Goal: Transaction & Acquisition: Purchase product/service

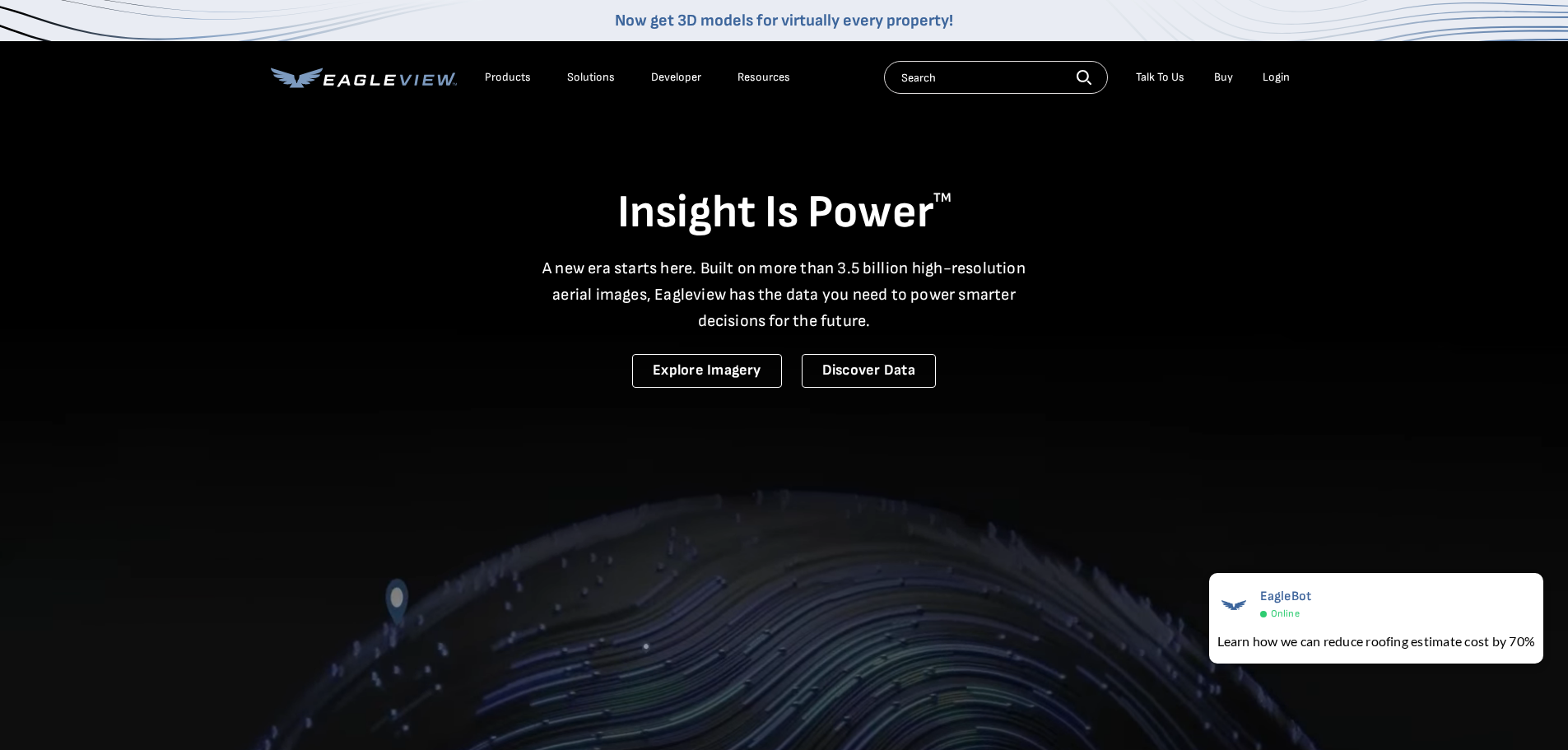
click at [1277, 80] on div "Login" at bounding box center [1276, 77] width 27 height 15
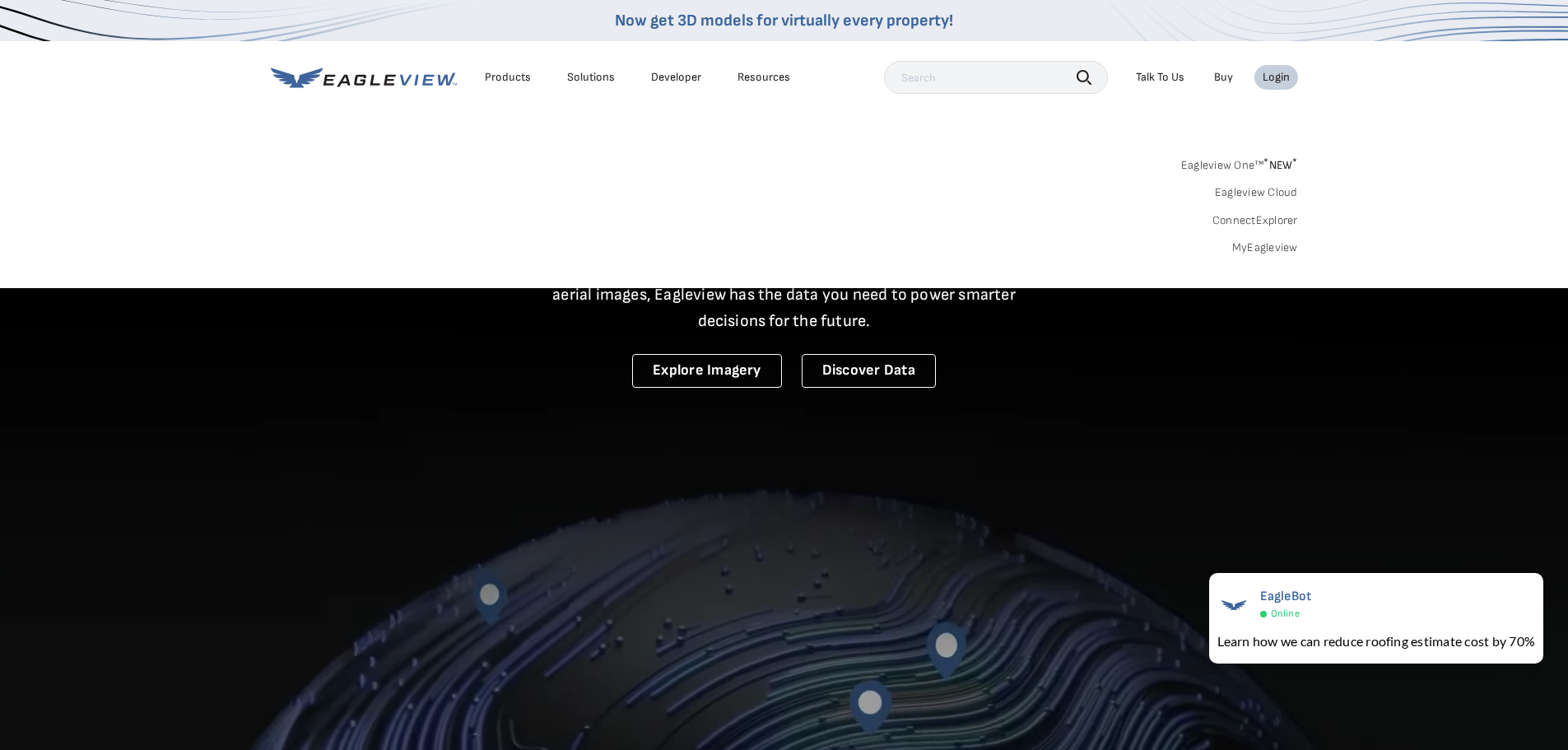
click at [1259, 246] on link "MyEagleview" at bounding box center [1264, 247] width 66 height 15
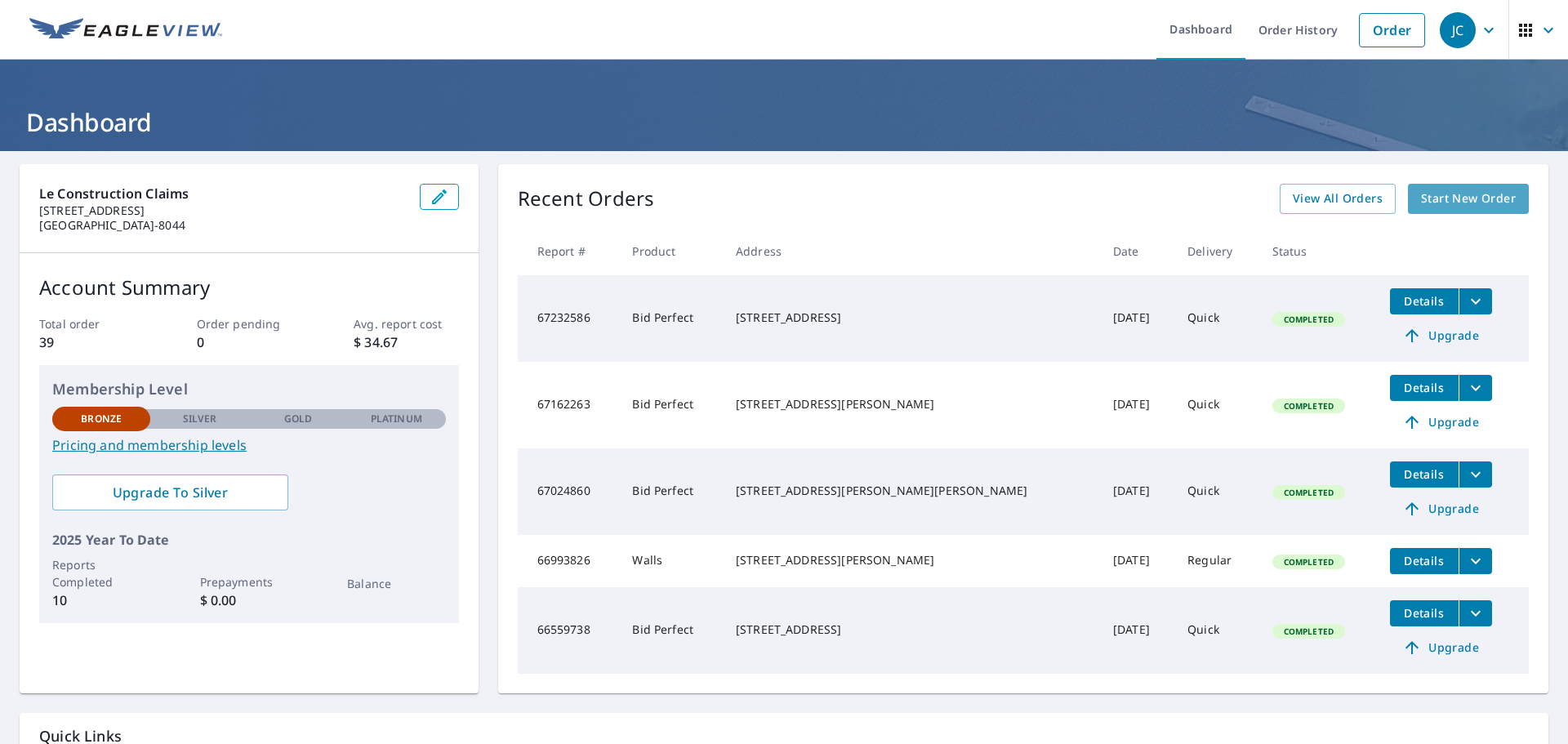
click at [1425, 204] on span "Start New Order" at bounding box center [1469, 199] width 95 height 20
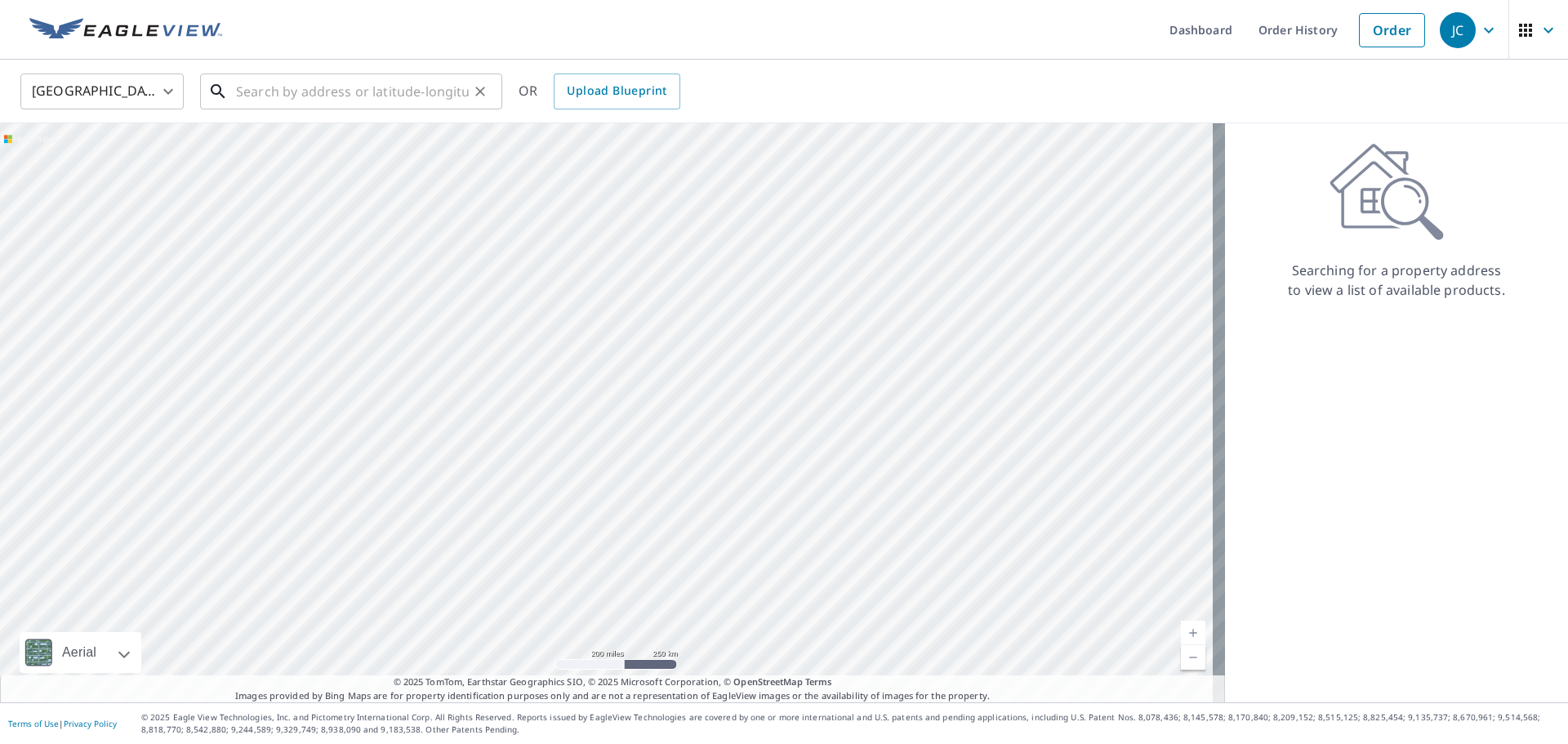
click at [335, 102] on input "text" at bounding box center [352, 92] width 232 height 46
click at [1524, 36] on span "button" at bounding box center [1539, 31] width 46 height 39
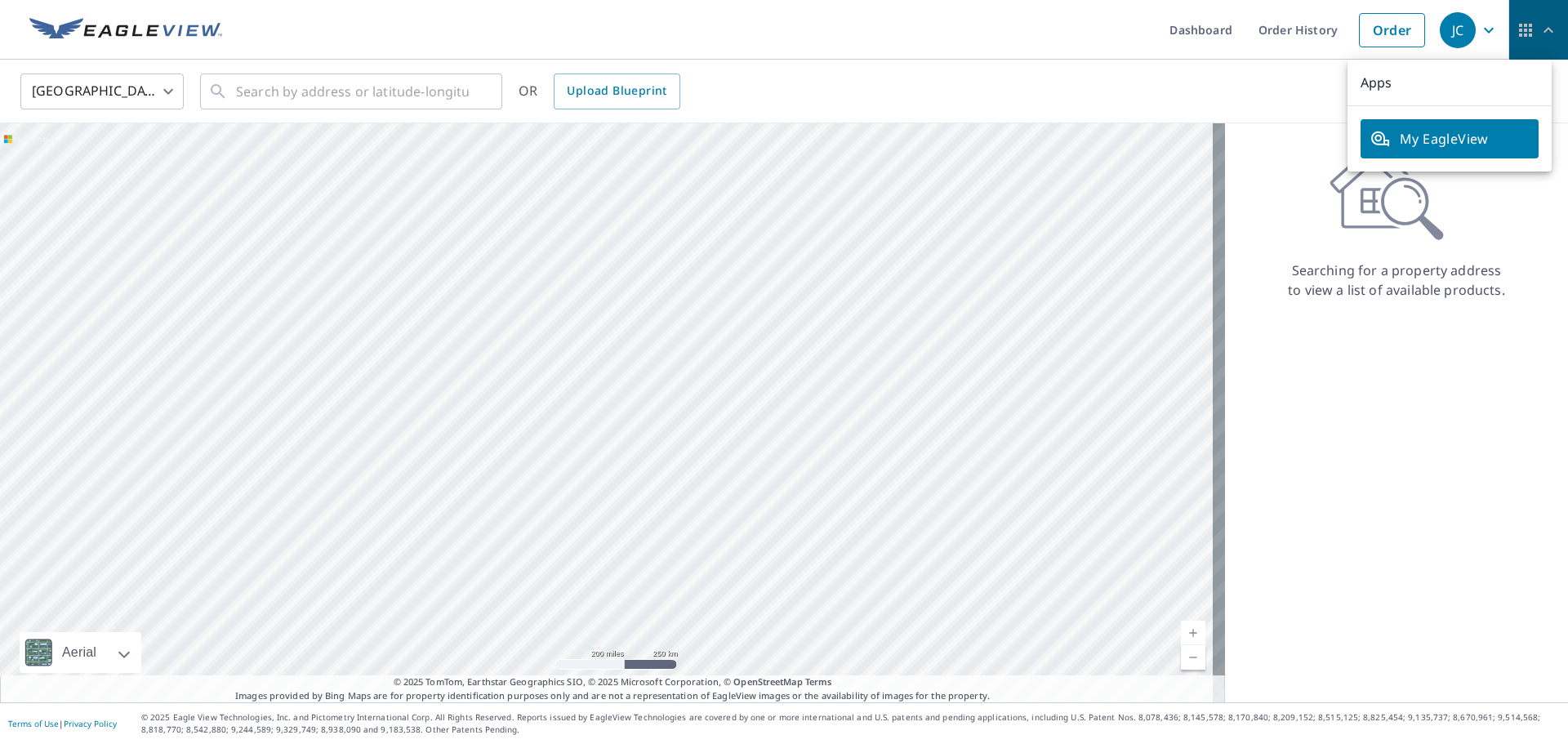
click at [1524, 36] on span "button" at bounding box center [1539, 31] width 46 height 39
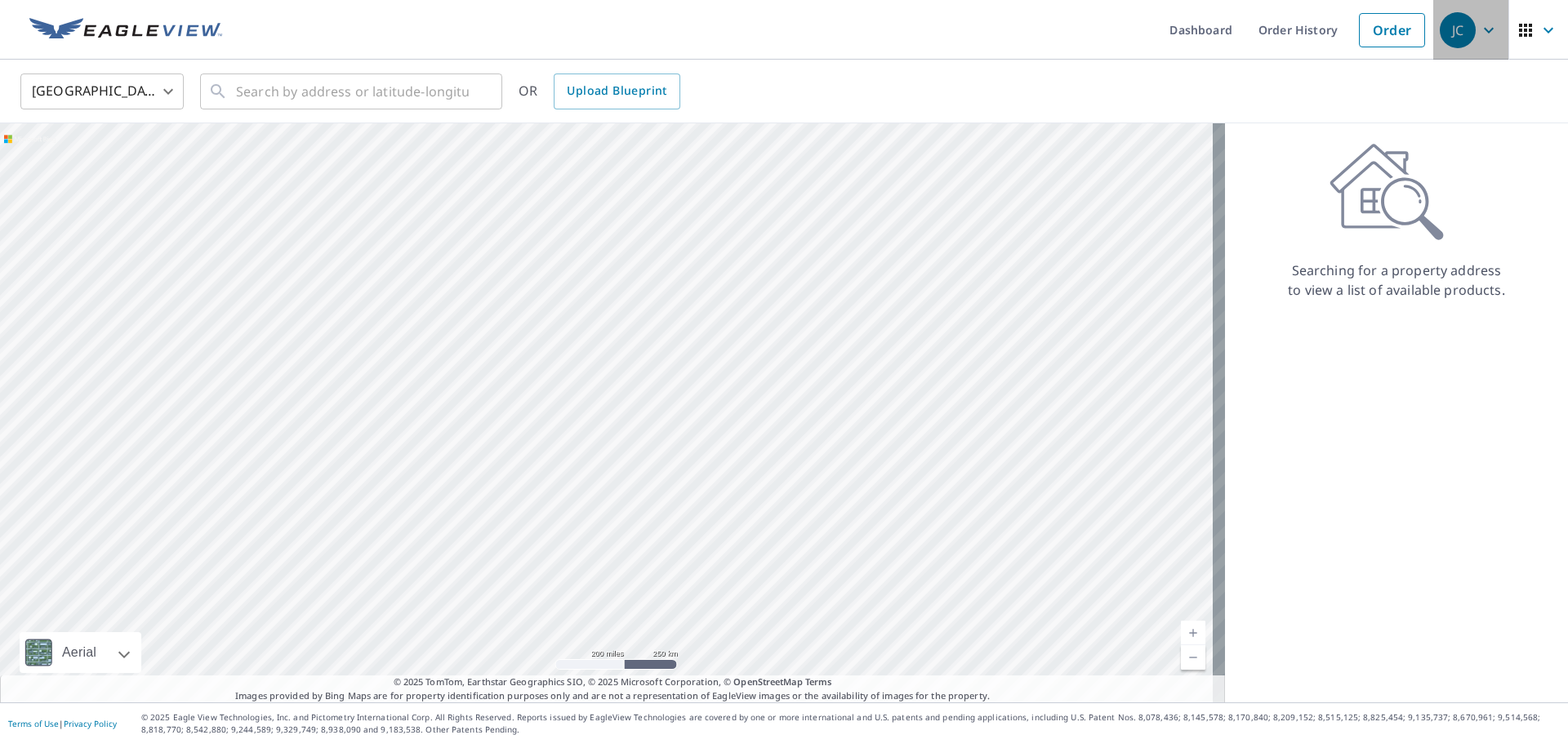
click at [1479, 36] on icon "button" at bounding box center [1488, 30] width 20 height 20
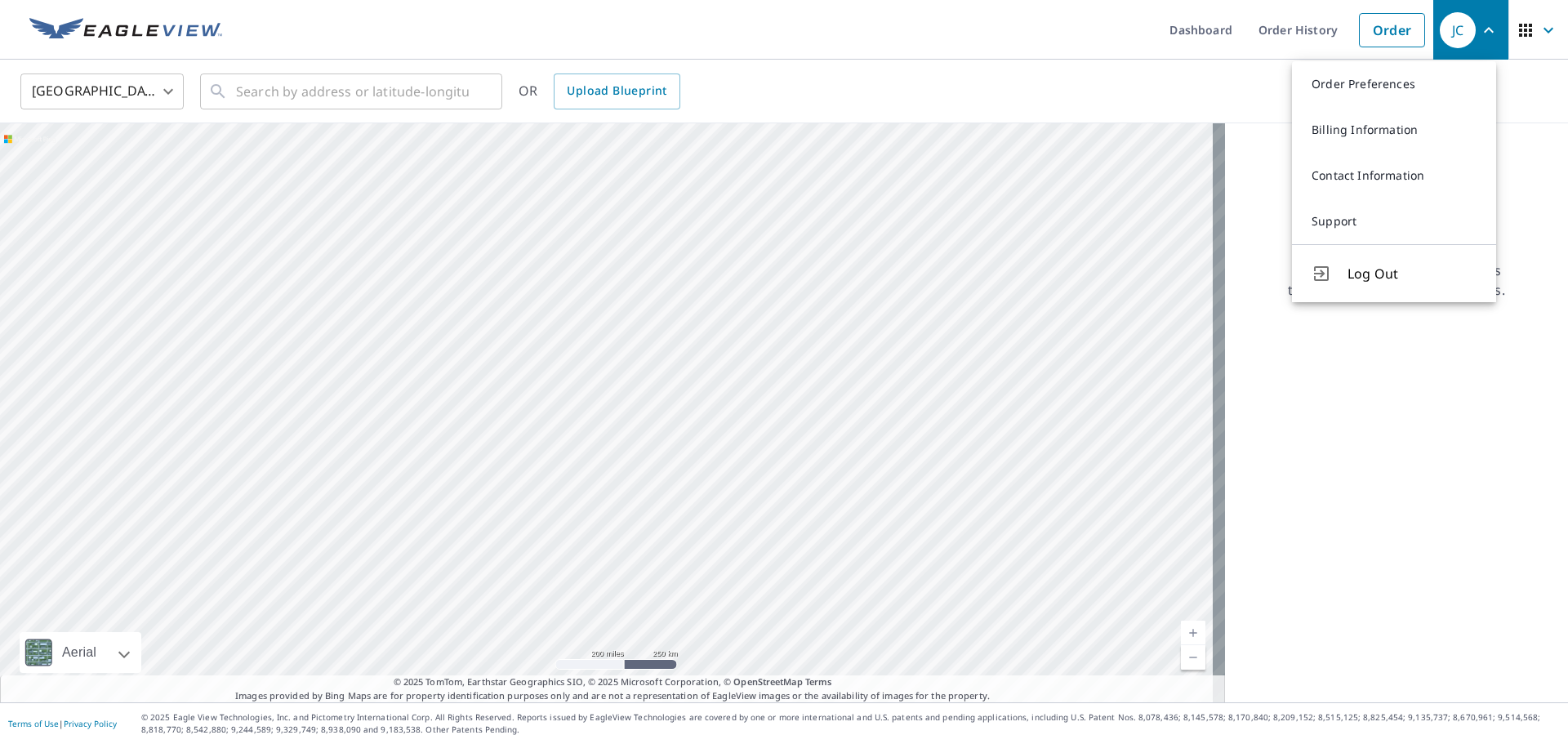
click at [1112, 94] on div "United States [GEOGRAPHIC_DATA] ​ ​ OR Upload Blueprint" at bounding box center [779, 91] width 1541 height 38
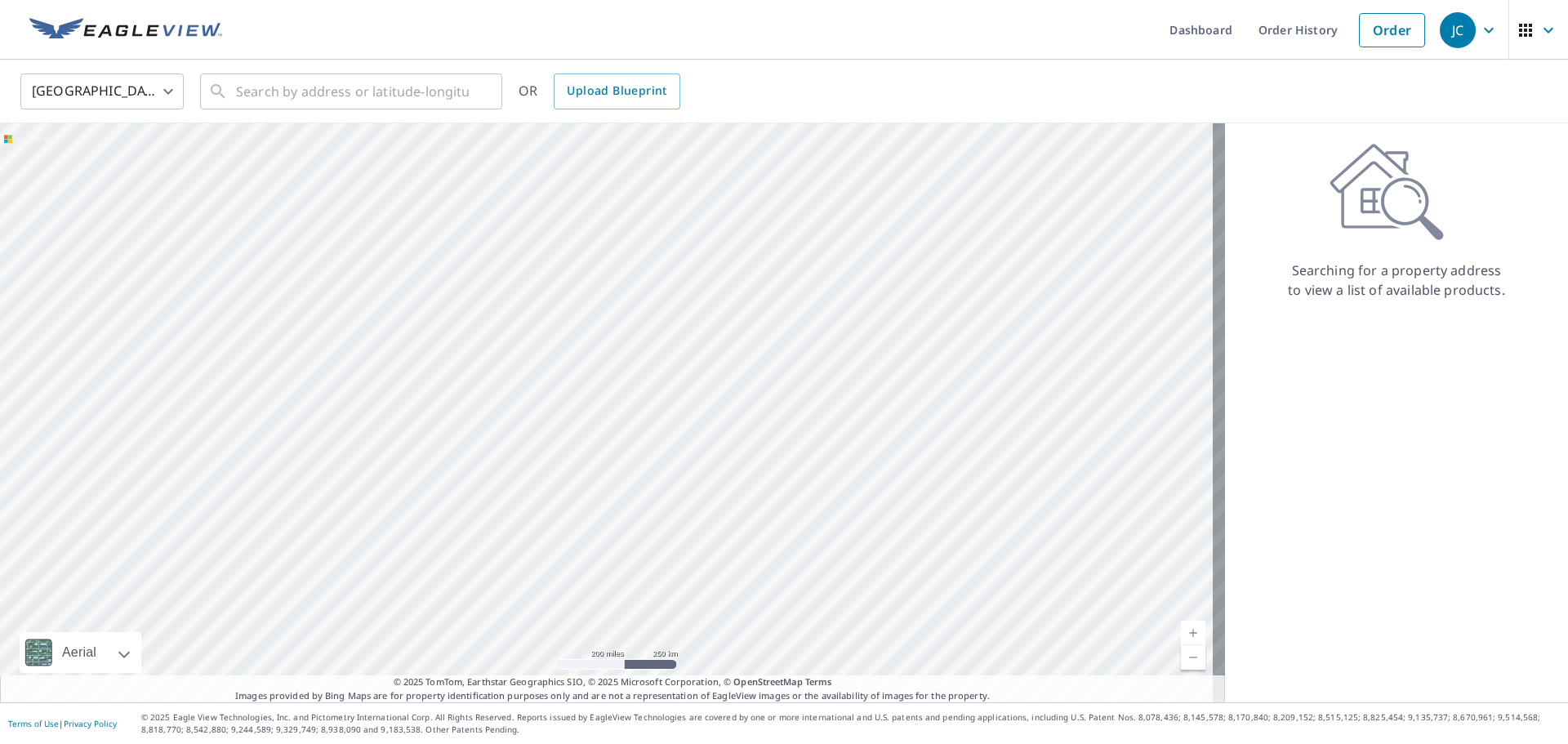
click at [1321, 530] on div "Searching for a property address to view a list of available products." at bounding box center [1397, 412] width 343 height 579
click at [344, 95] on input "text" at bounding box center [352, 92] width 232 height 46
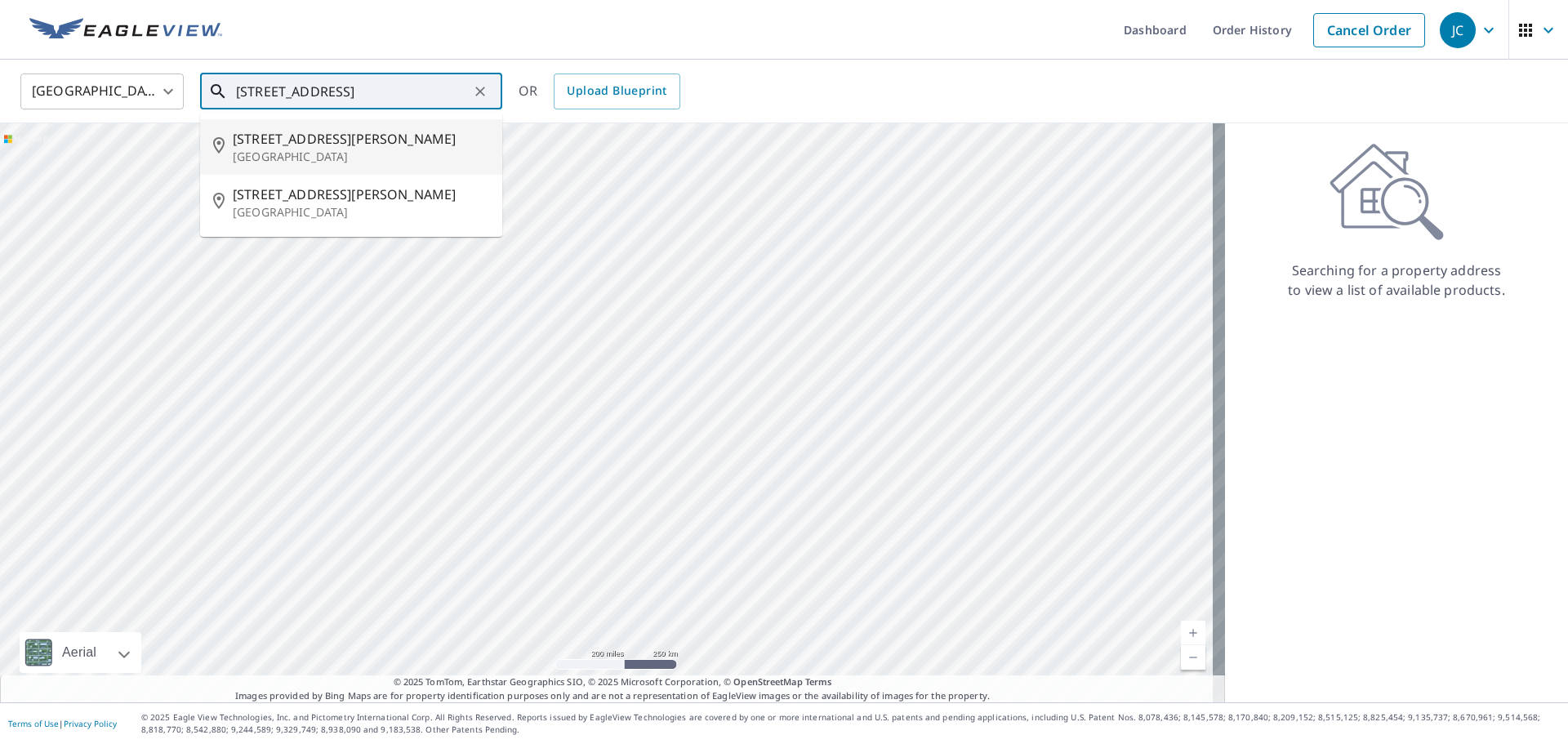
click at [294, 140] on span "[STREET_ADDRESS][PERSON_NAME]" at bounding box center [361, 138] width 256 height 20
type input "[STREET_ADDRESS][PERSON_NAME]"
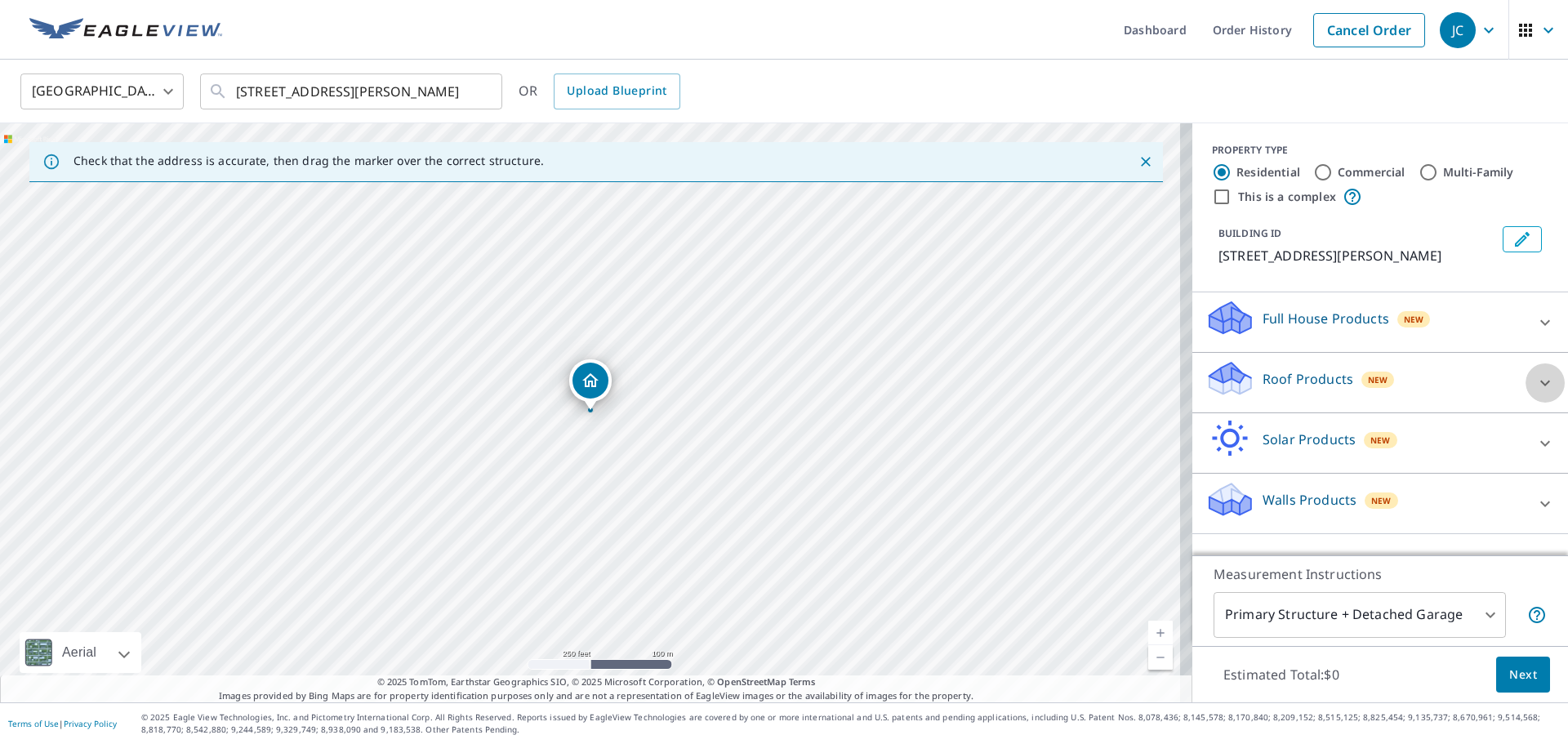
click at [1536, 382] on icon at bounding box center [1545, 383] width 20 height 20
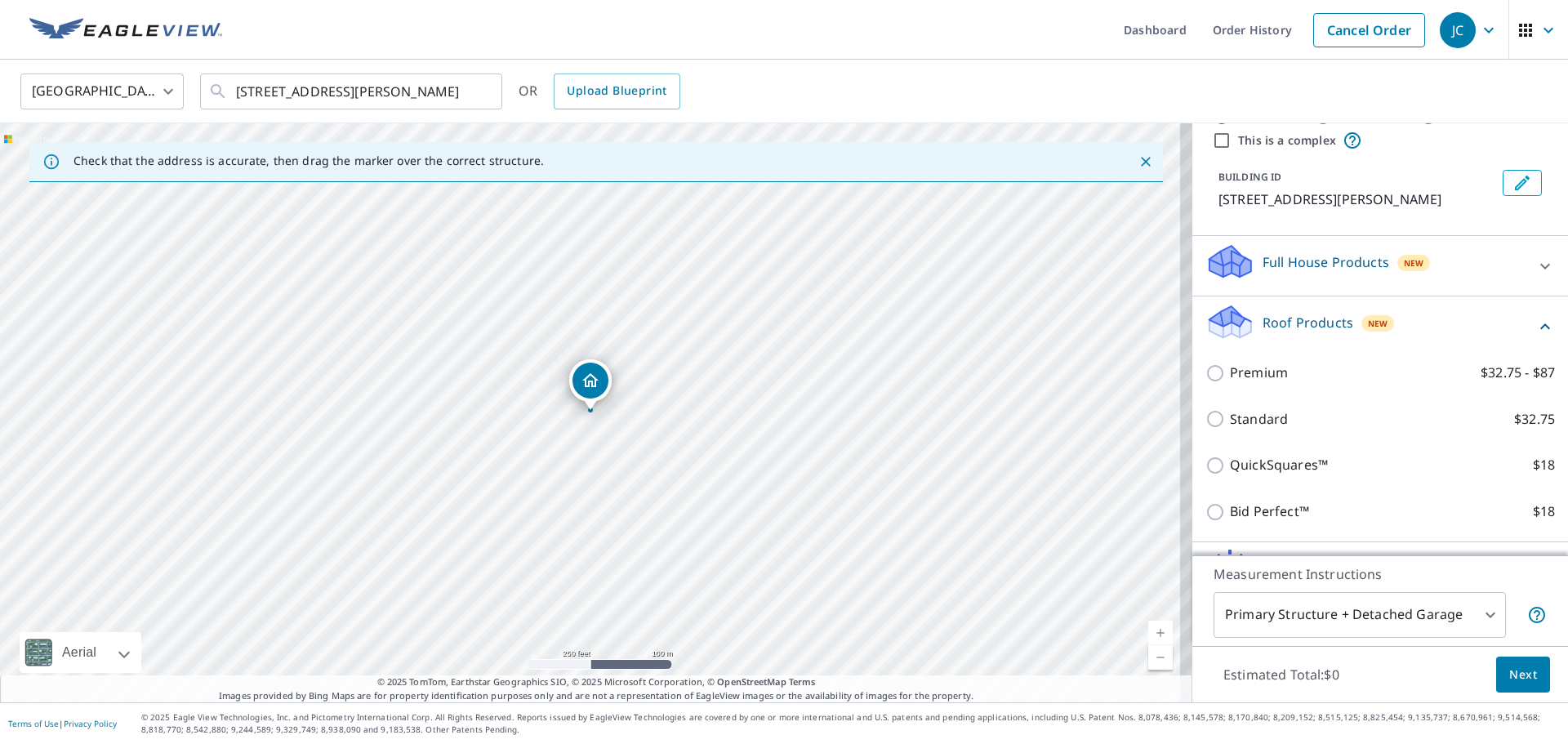
scroll to position [81, 0]
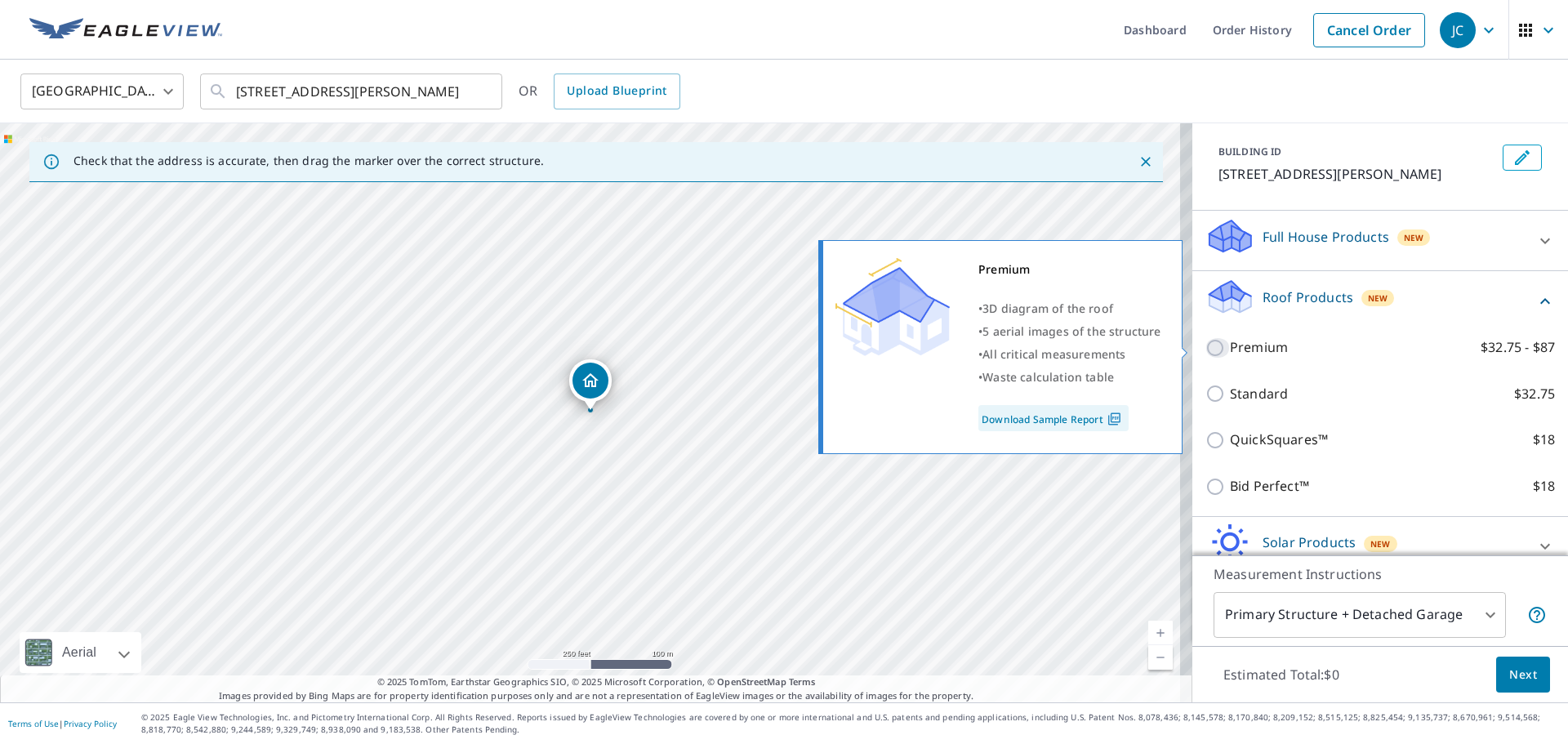
click at [1207, 346] on input "Premium $32.75 - $87" at bounding box center [1218, 348] width 25 height 20
checkbox input "true"
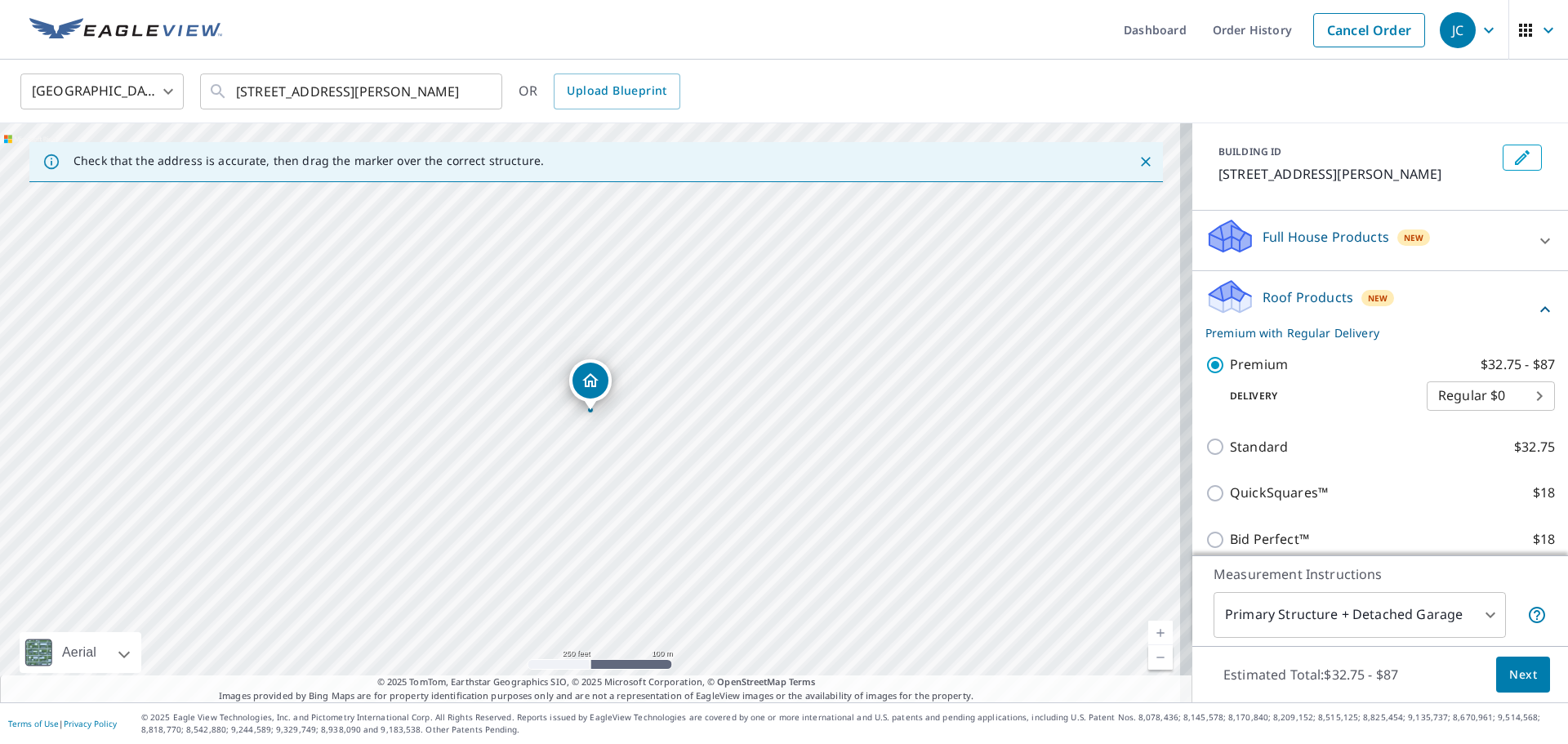
click at [1509, 680] on span "Next" at bounding box center [1523, 675] width 28 height 20
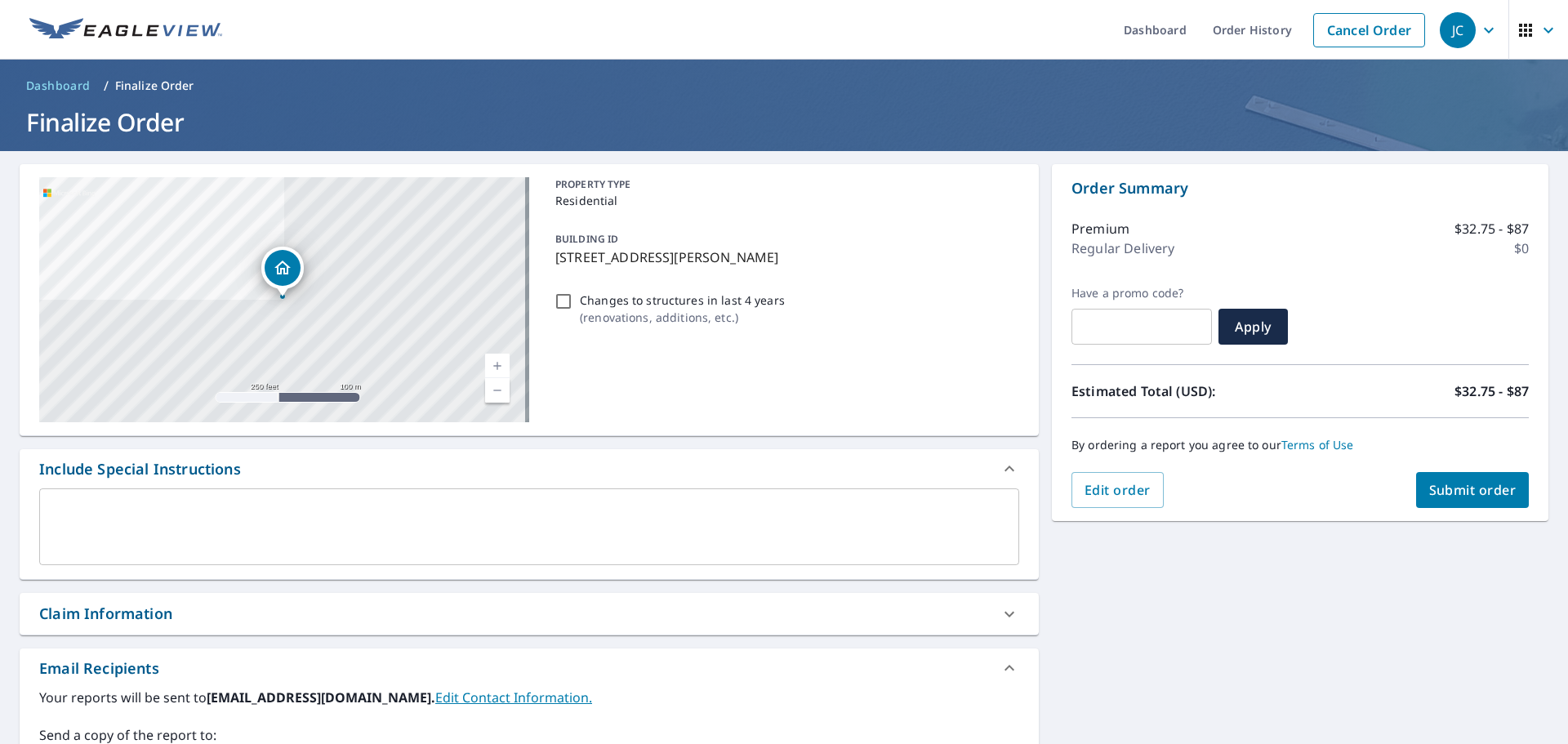
scroll to position [81, 0]
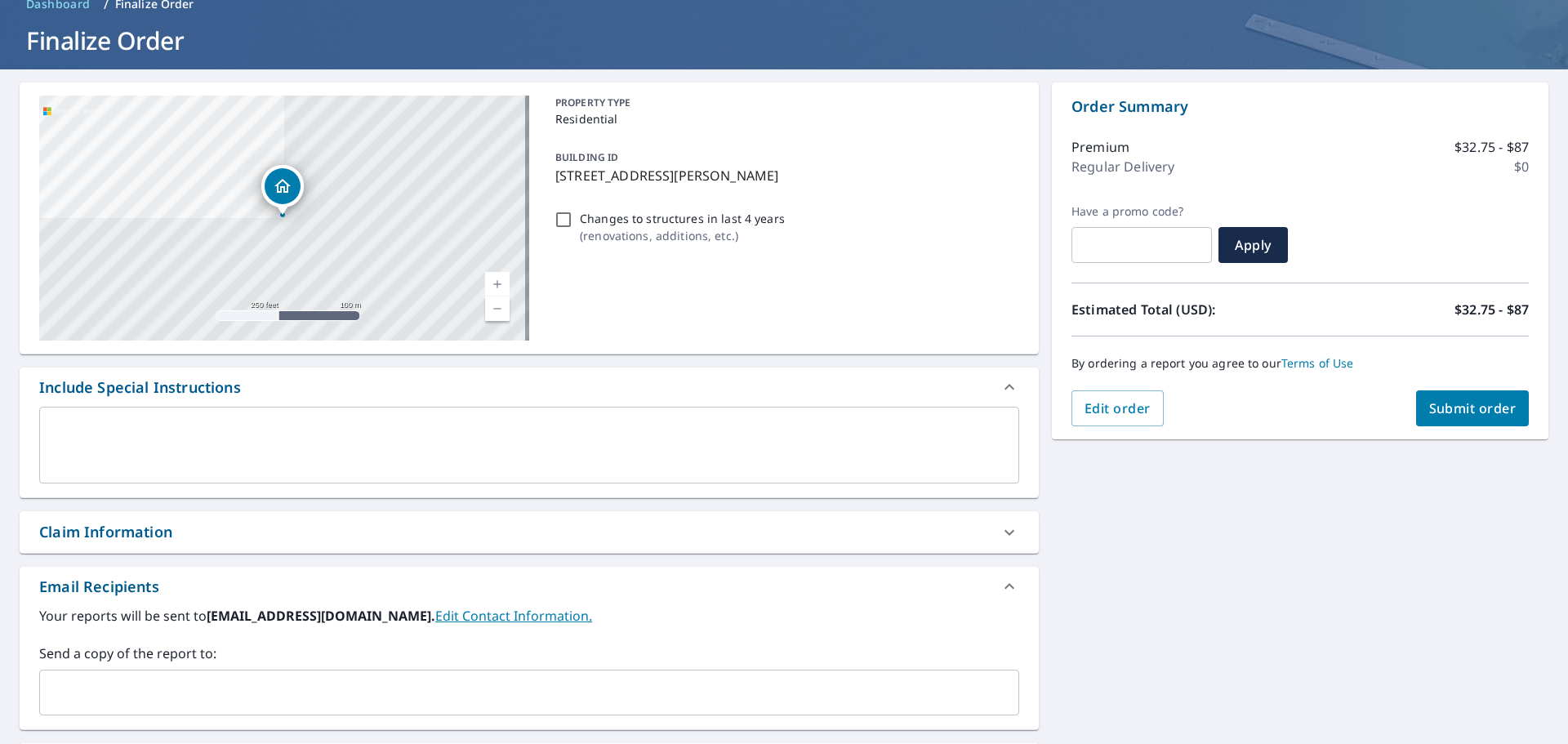
click at [1313, 362] on link "Terms of Use" at bounding box center [1318, 363] width 73 height 15
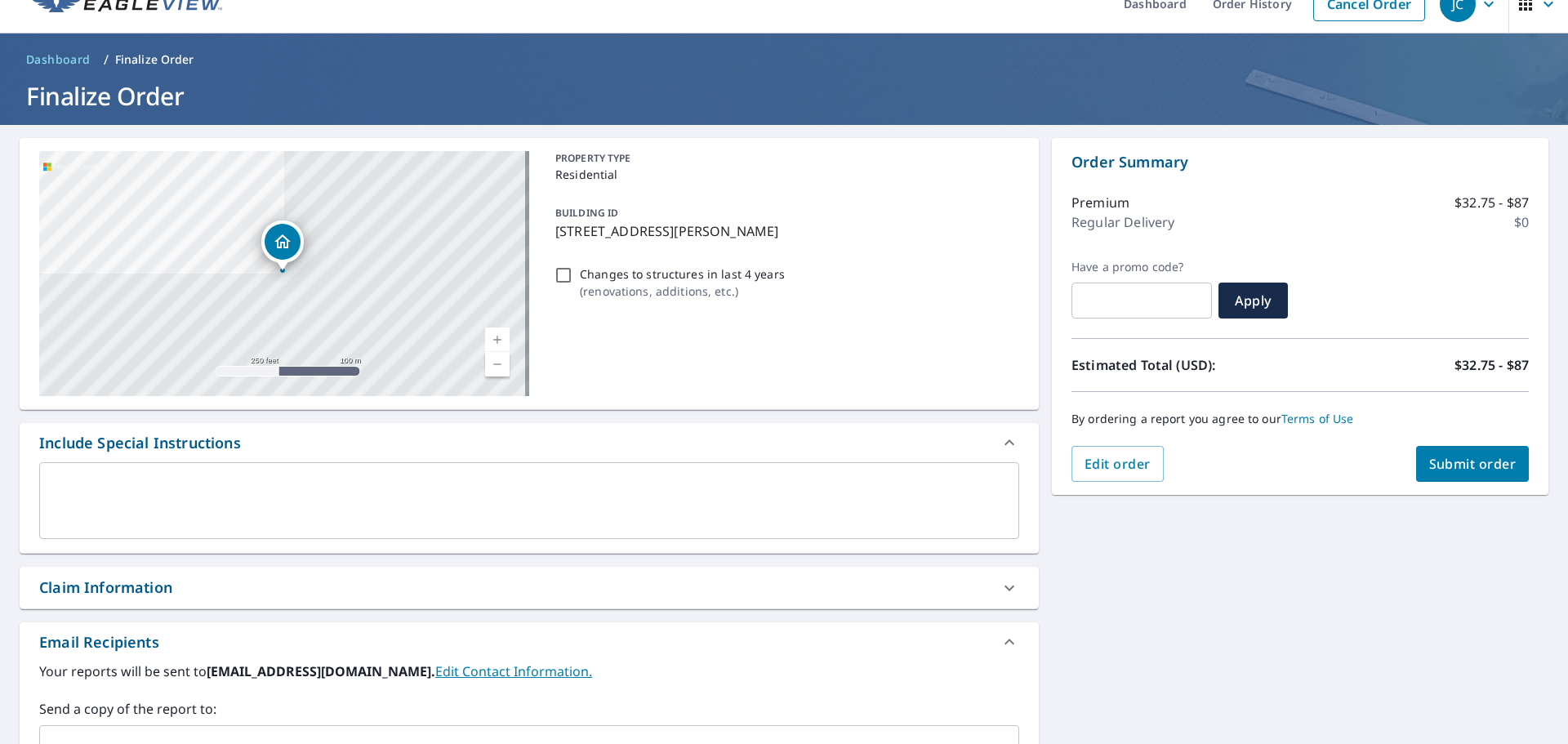
scroll to position [0, 0]
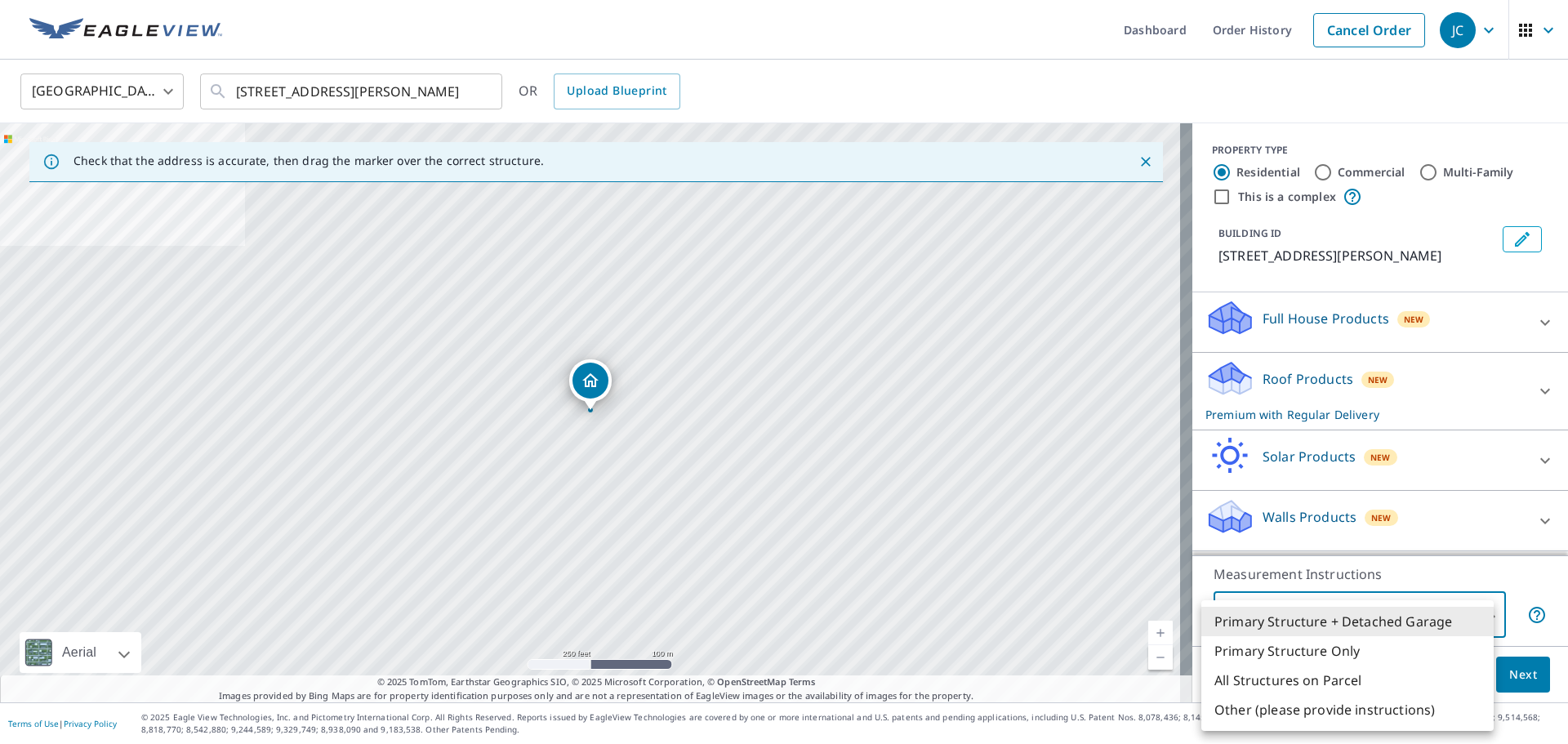
click at [1479, 612] on body "JC JC Dashboard Order History Cancel Order JC [GEOGRAPHIC_DATA] [GEOGRAPHIC_DAT…" at bounding box center [784, 372] width 1568 height 744
click at [1479, 612] on li "Primary Structure + Detached Garage" at bounding box center [1347, 621] width 293 height 30
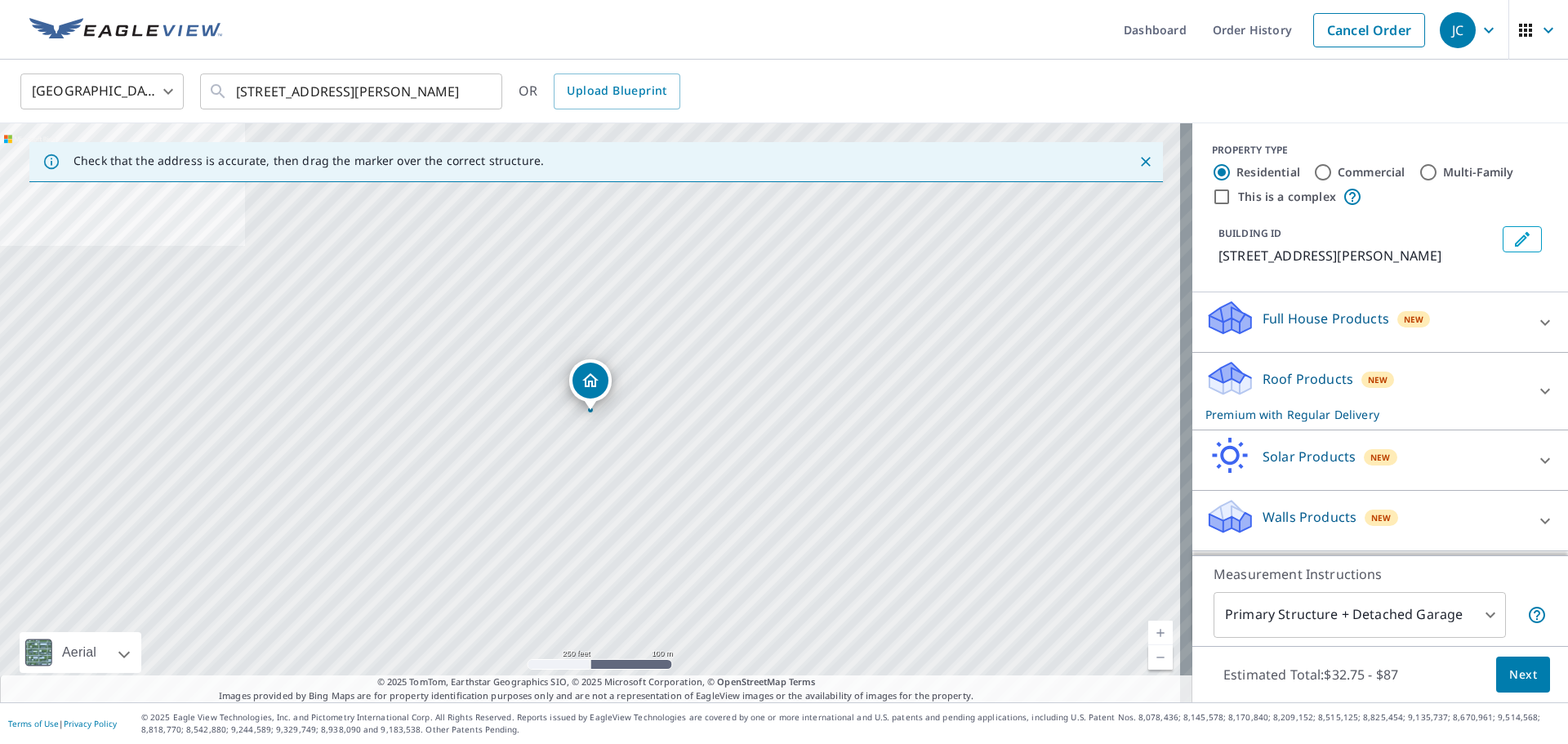
click at [1148, 627] on link "Current Level 17, Zoom In" at bounding box center [1160, 633] width 25 height 25
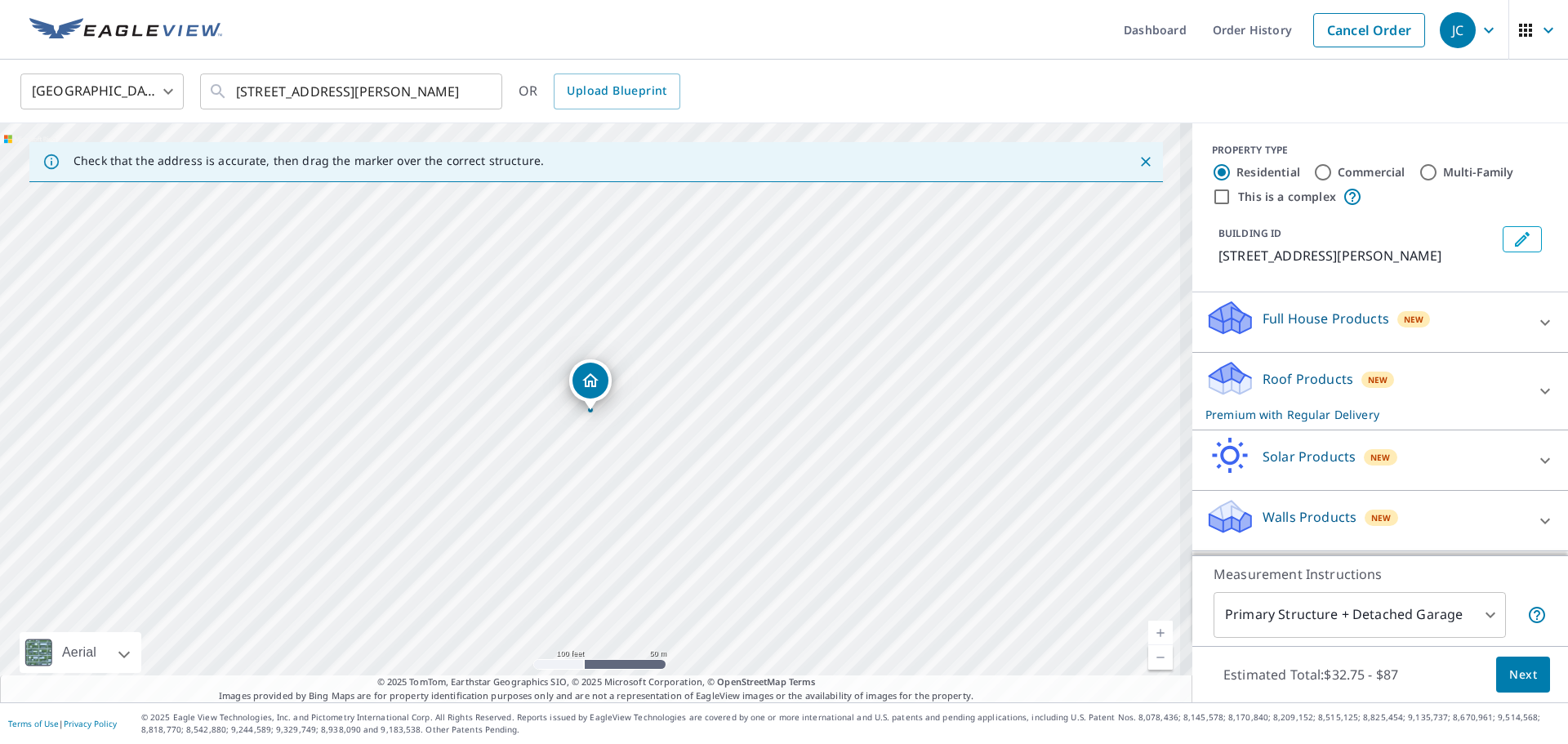
click at [1148, 627] on link "Current Level 18, Zoom In" at bounding box center [1160, 633] width 25 height 25
click at [1148, 627] on link "Current Level 19, Zoom In" at bounding box center [1160, 633] width 25 height 25
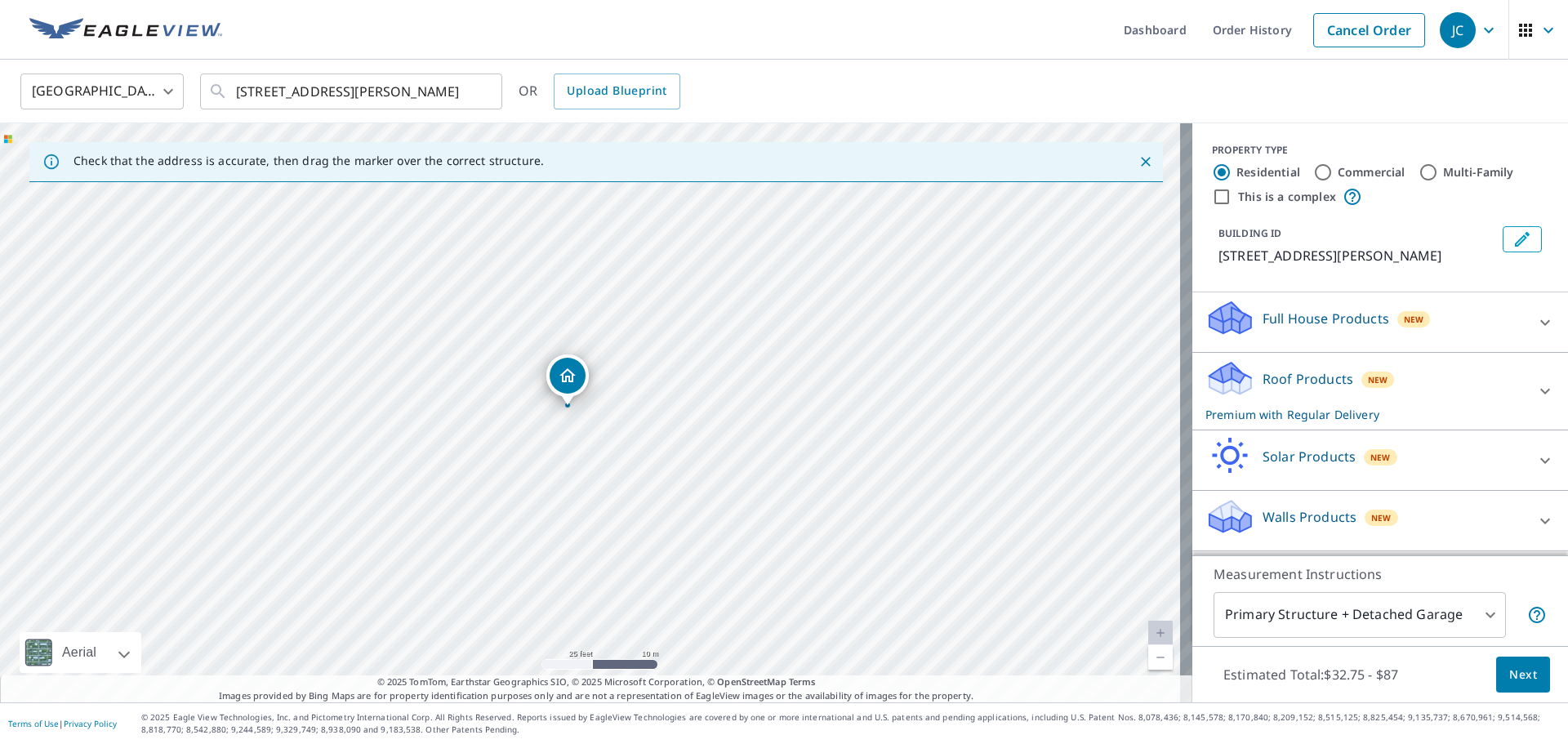
drag, startPoint x: 823, startPoint y: 425, endPoint x: 800, endPoint y: 420, distance: 23.5
click at [800, 420] on div "[STREET_ADDRESS][PERSON_NAME]" at bounding box center [596, 412] width 1192 height 579
click at [1541, 393] on icon at bounding box center [1546, 391] width 10 height 6
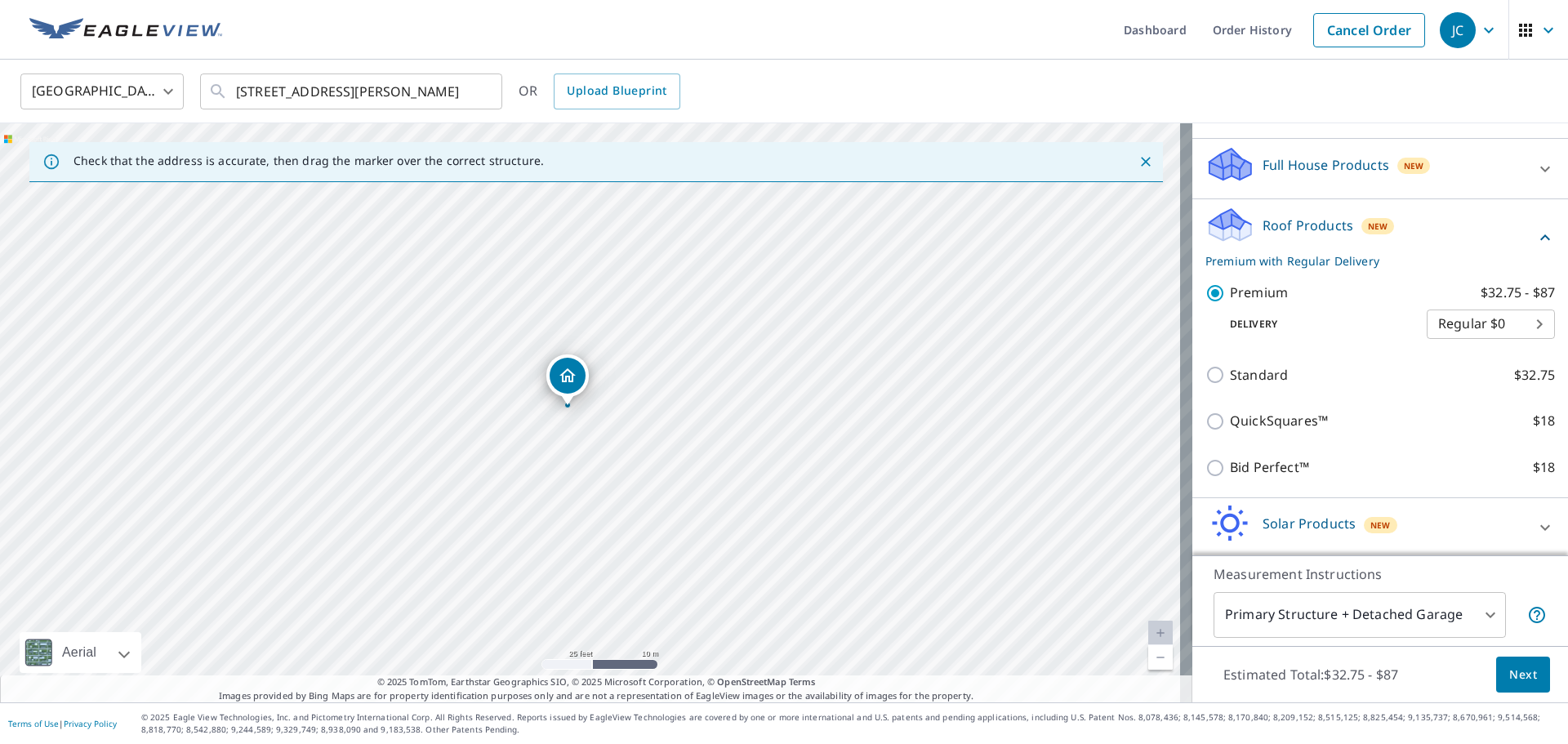
scroll to position [136, 0]
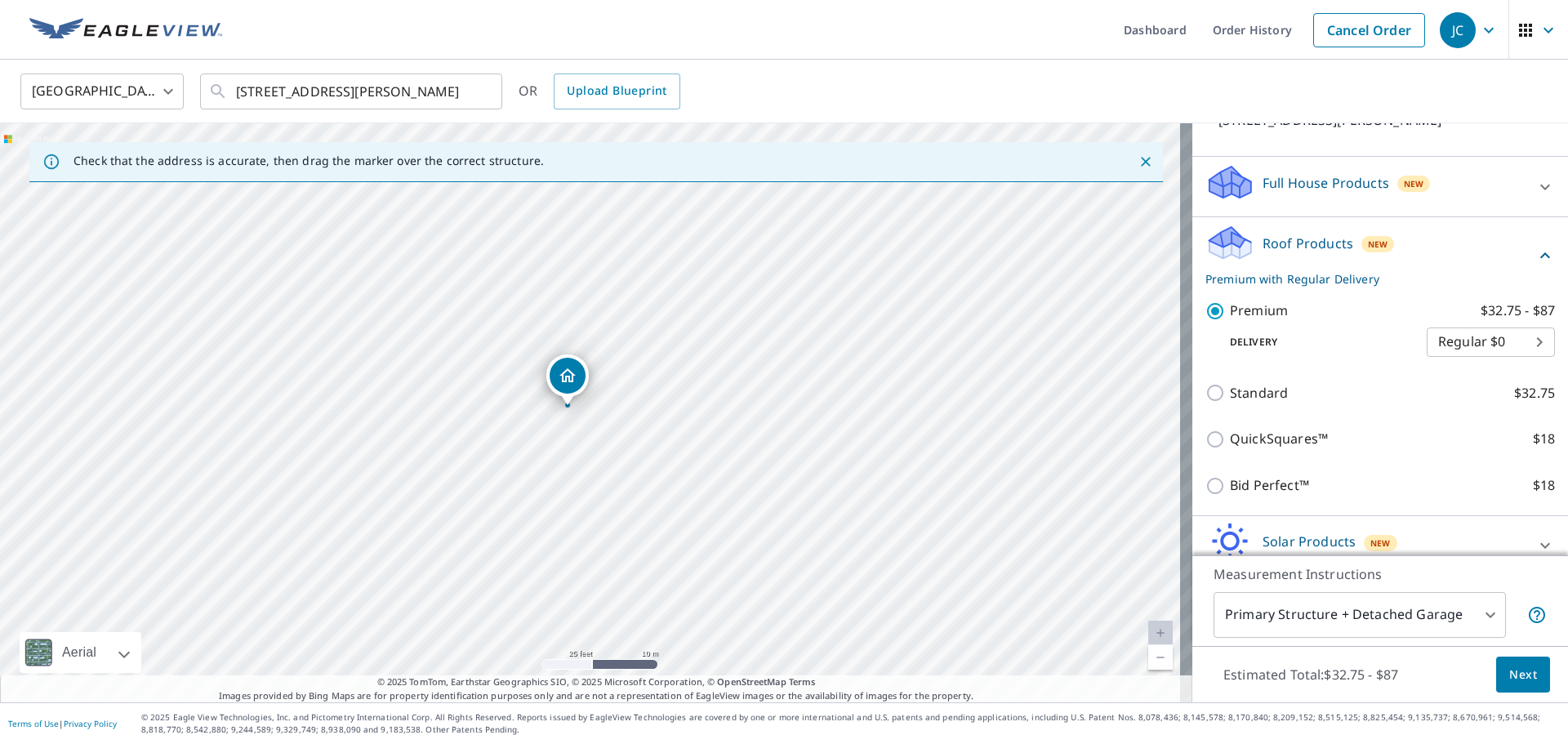
click at [1327, 276] on p "Premium with Regular Delivery" at bounding box center [1370, 279] width 330 height 17
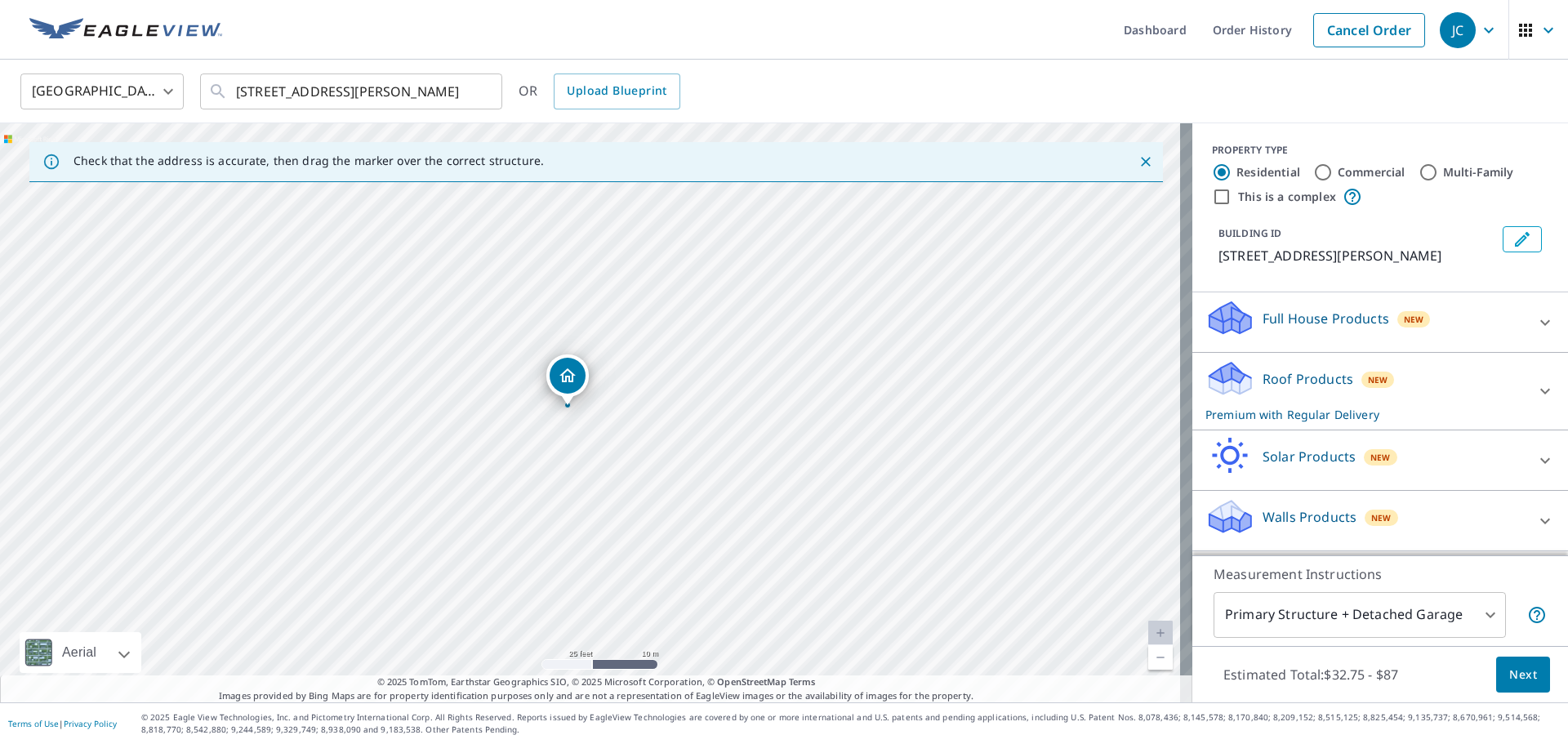
scroll to position [0, 0]
click at [1541, 391] on icon at bounding box center [1546, 391] width 10 height 6
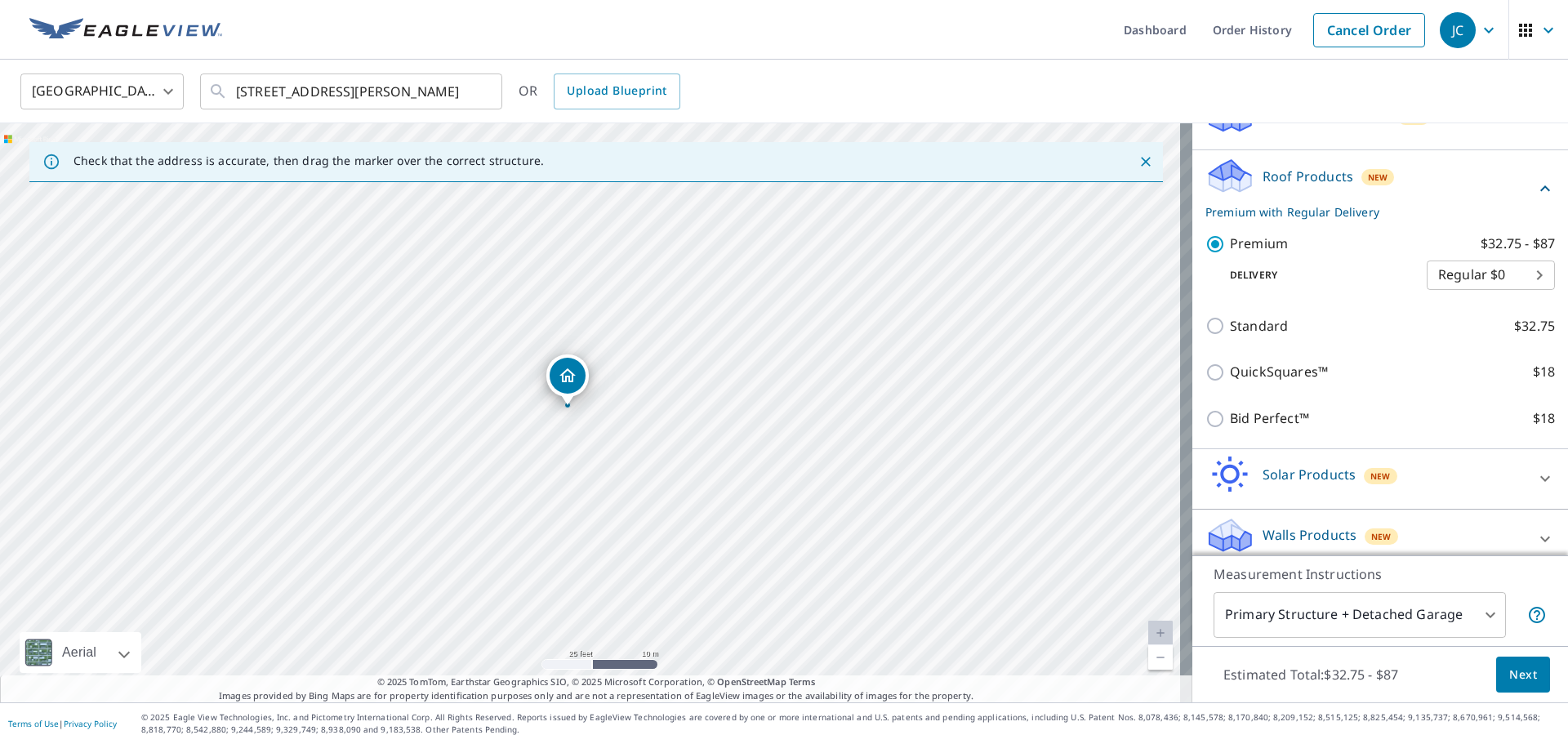
scroll to position [217, 0]
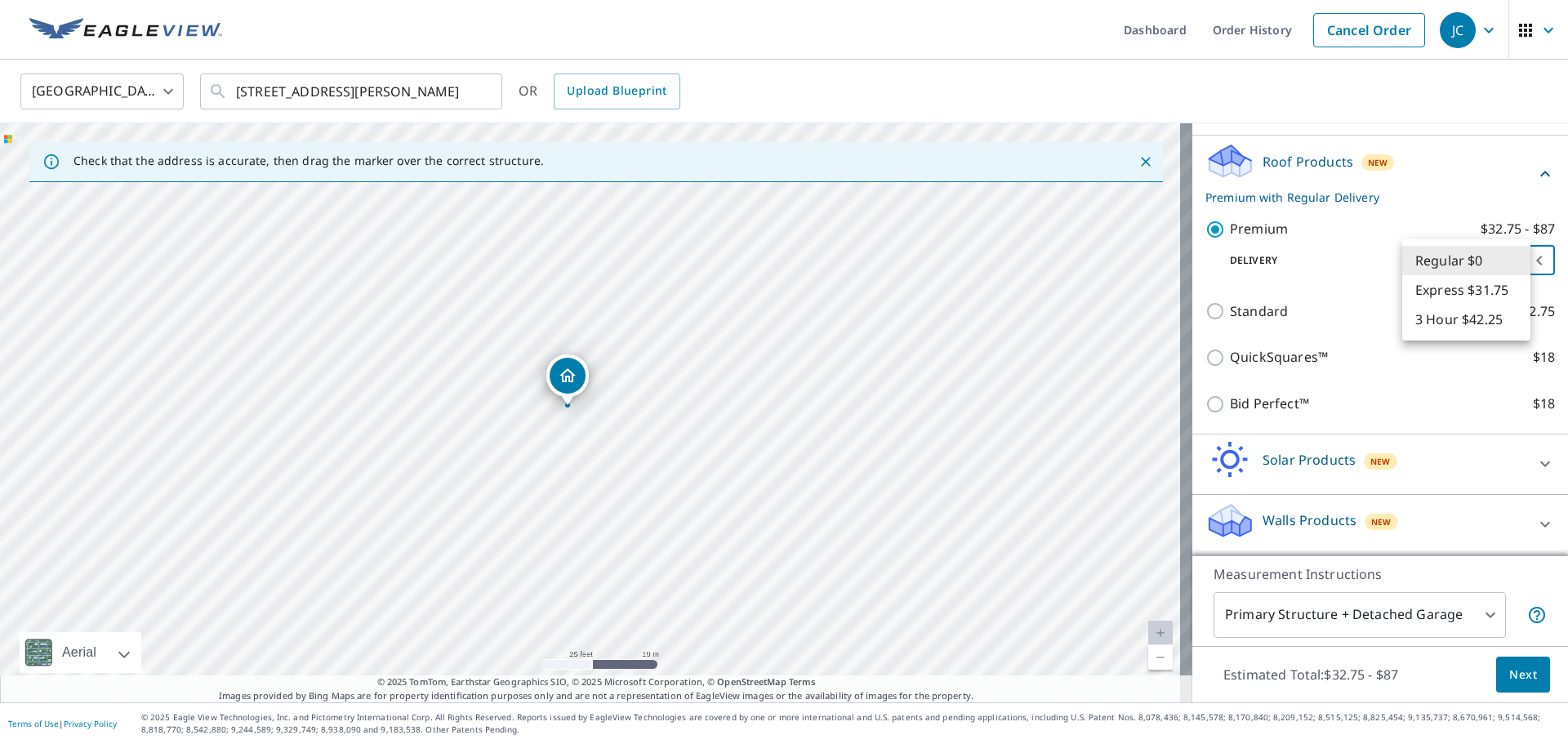
click at [1520, 259] on body "JC JC Dashboard Order History Cancel Order JC [GEOGRAPHIC_DATA] [GEOGRAPHIC_DAT…" at bounding box center [784, 372] width 1568 height 744
click at [1520, 259] on li "Regular $0" at bounding box center [1466, 260] width 128 height 30
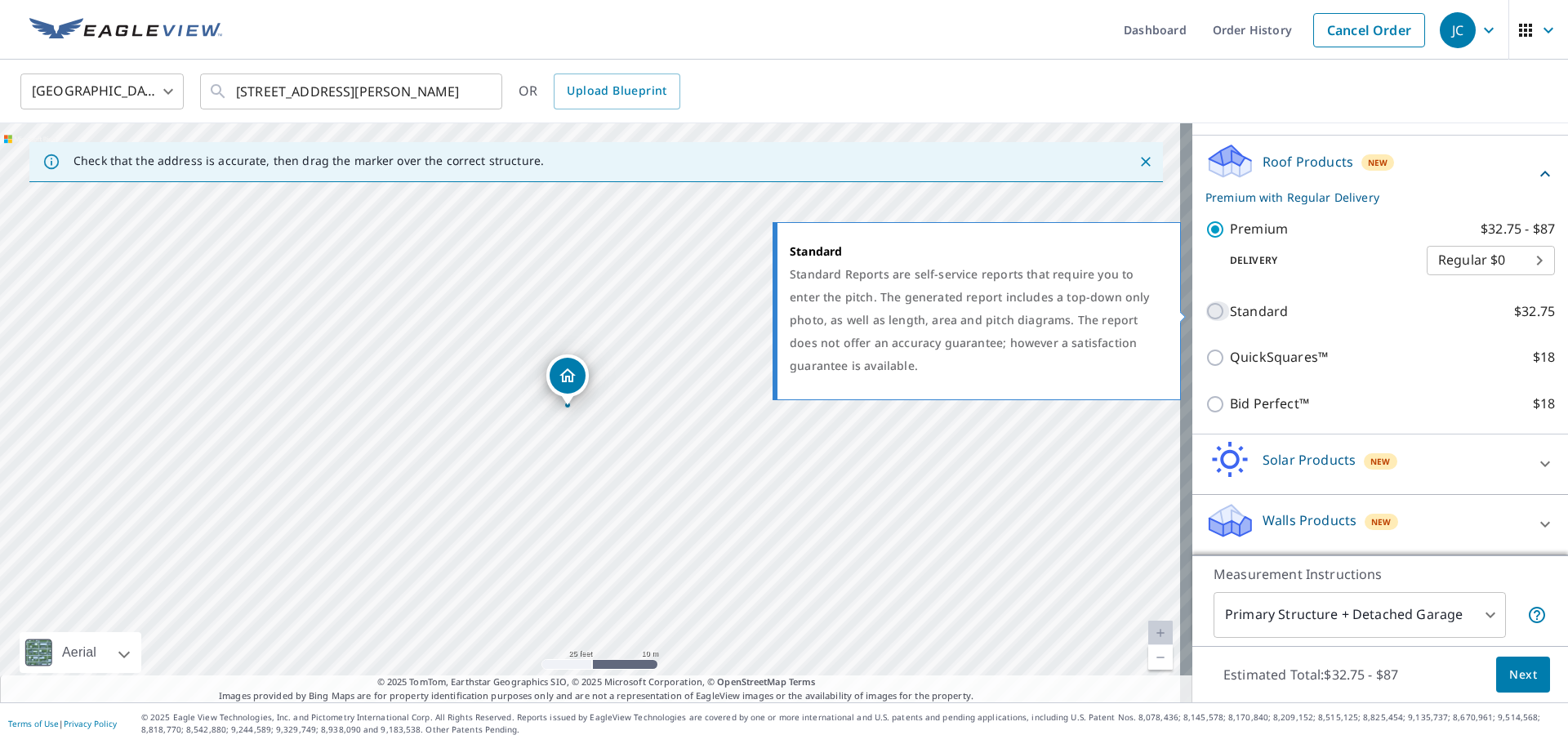
click at [1206, 317] on input "Standard $32.75" at bounding box center [1218, 310] width 25 height 20
checkbox input "true"
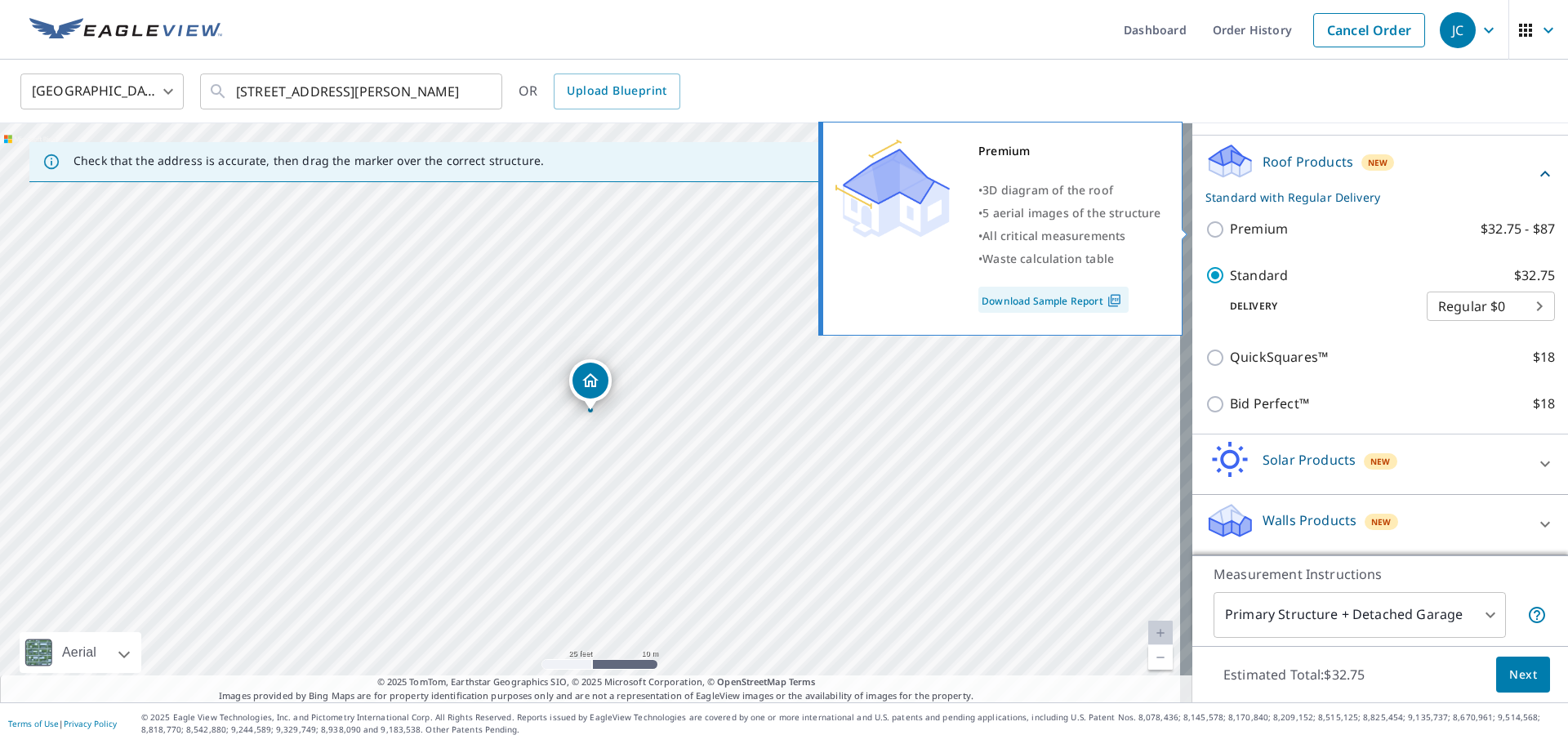
click at [1208, 230] on input "Premium $32.75 - $87" at bounding box center [1218, 229] width 25 height 20
checkbox input "true"
checkbox input "false"
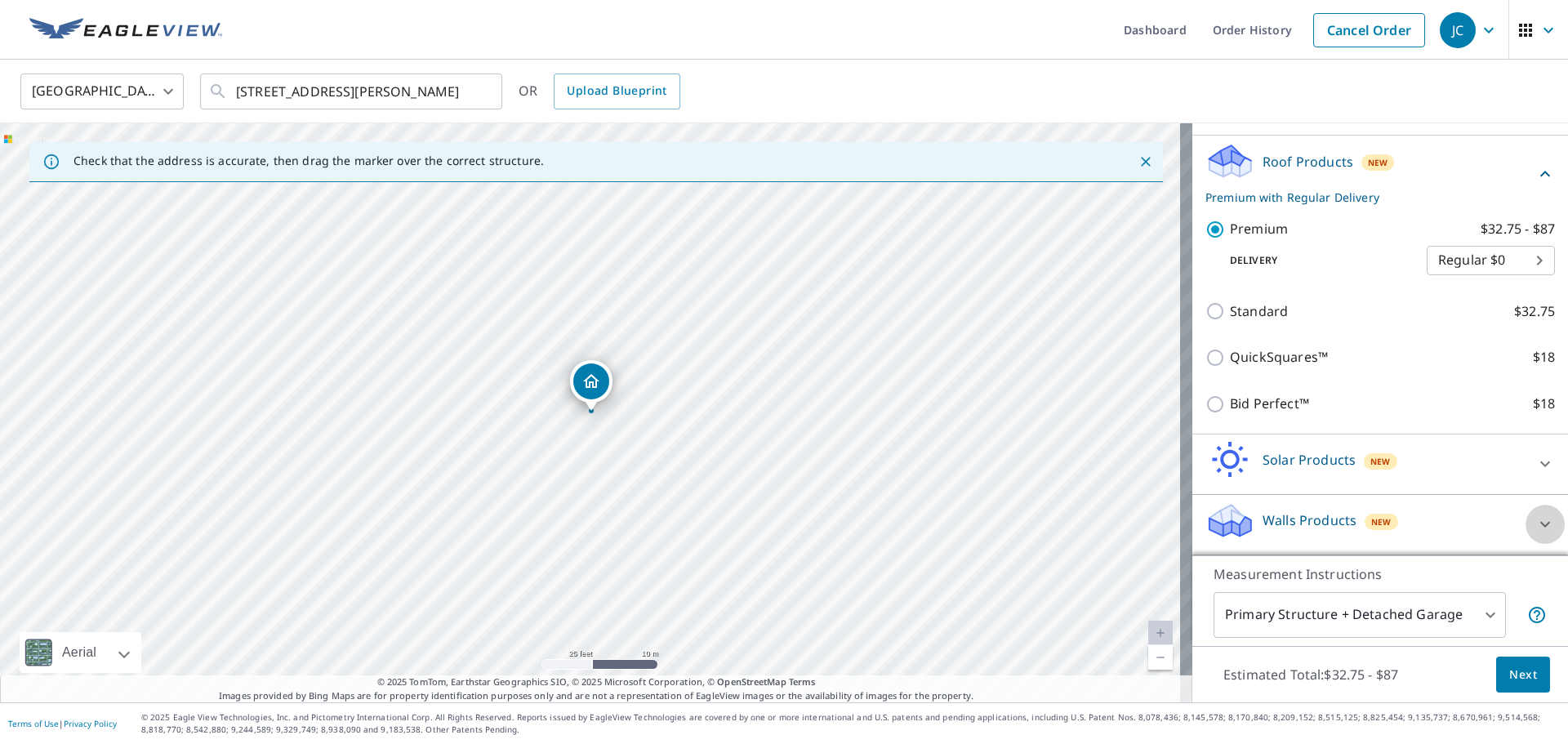
click at [1541, 523] on icon at bounding box center [1546, 524] width 10 height 6
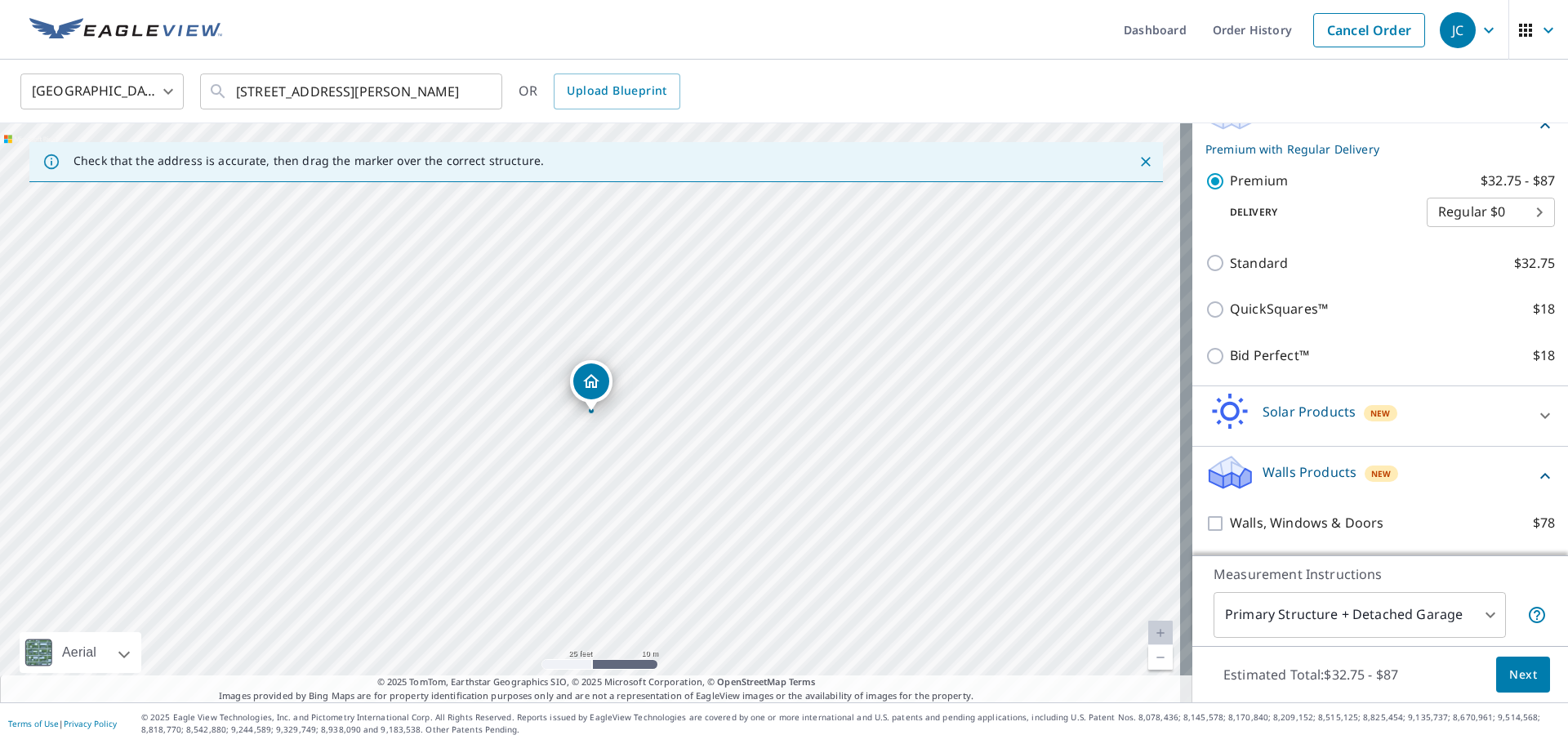
scroll to position [310, 0]
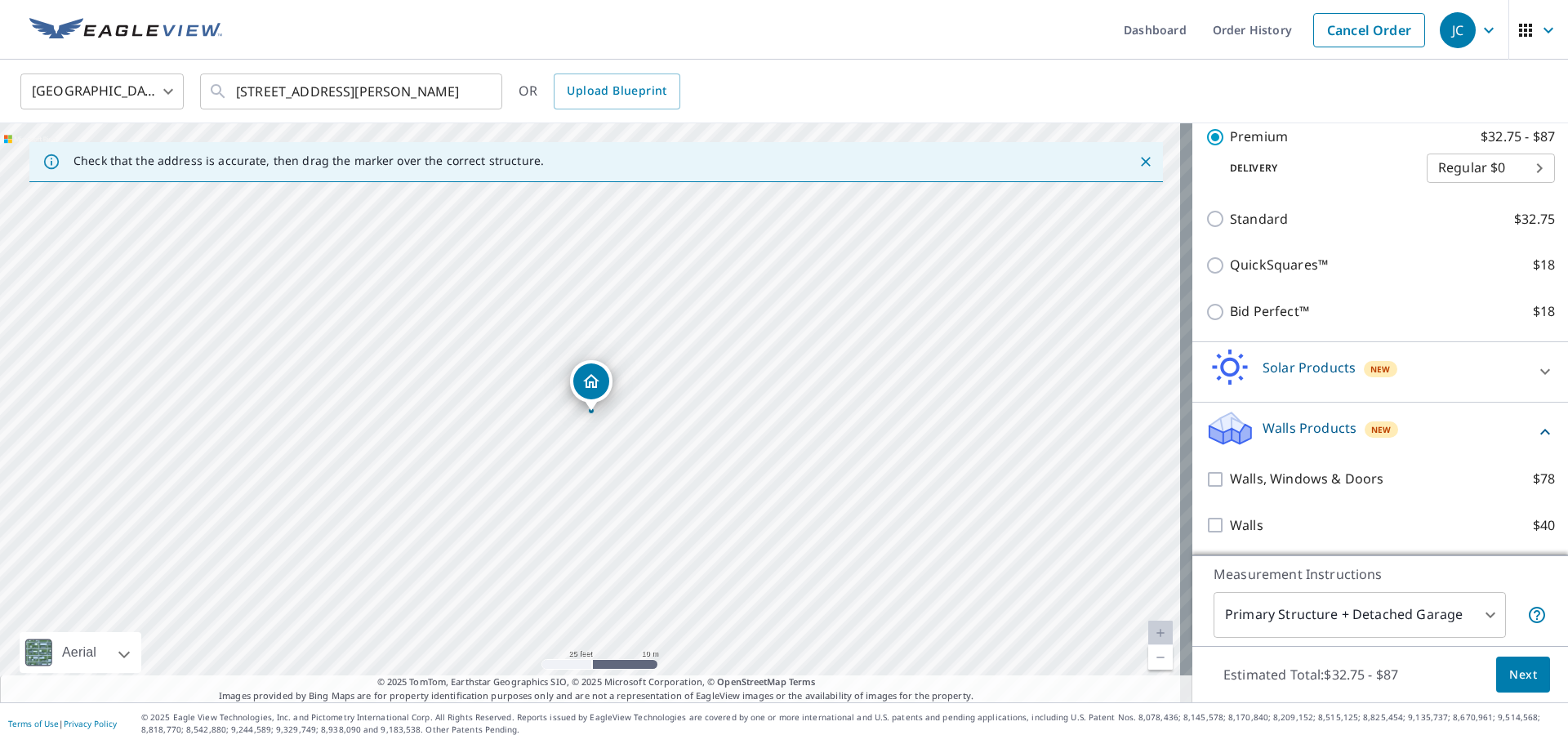
click at [1541, 430] on icon at bounding box center [1546, 431] width 10 height 6
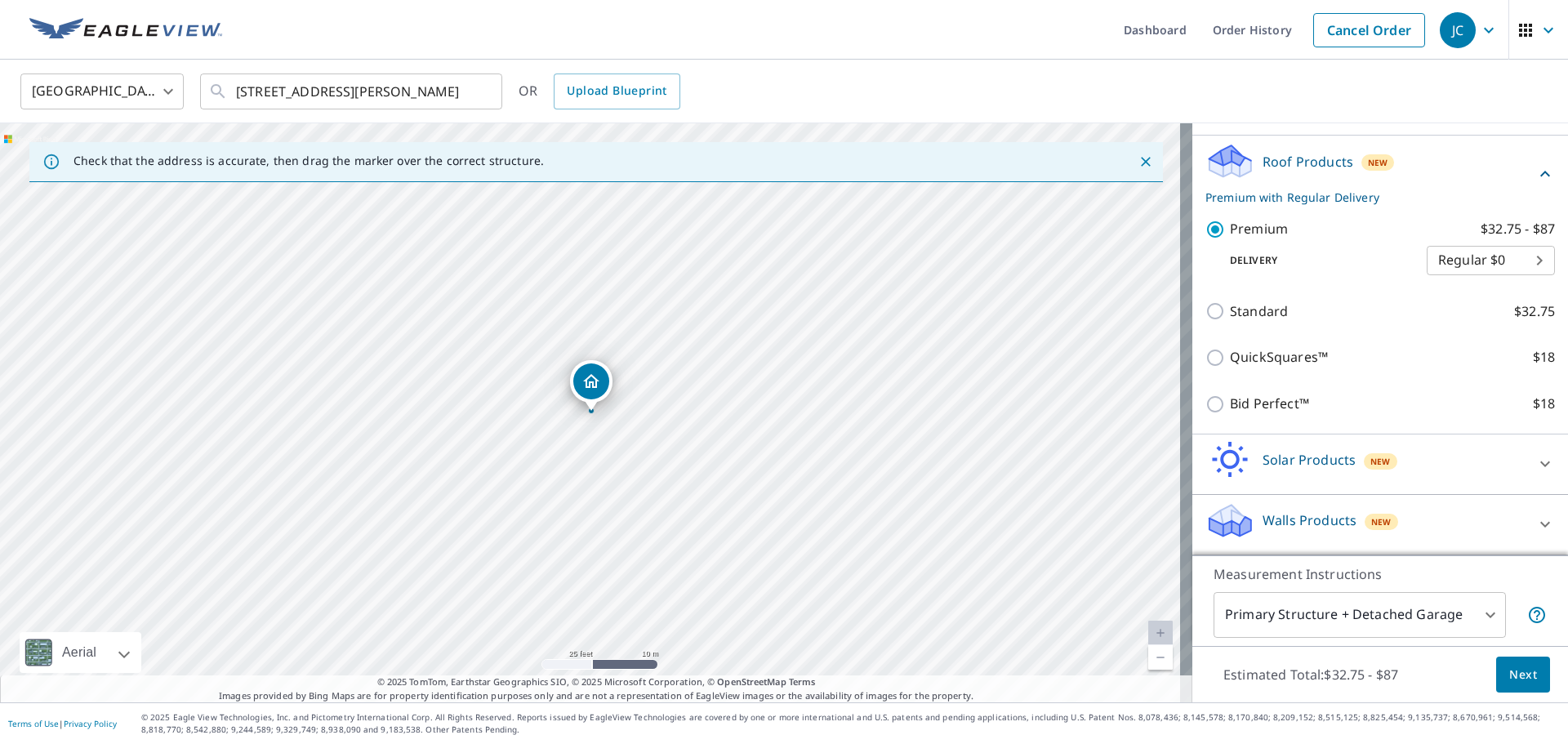
scroll to position [217, 0]
click at [1532, 465] on div at bounding box center [1545, 464] width 39 height 39
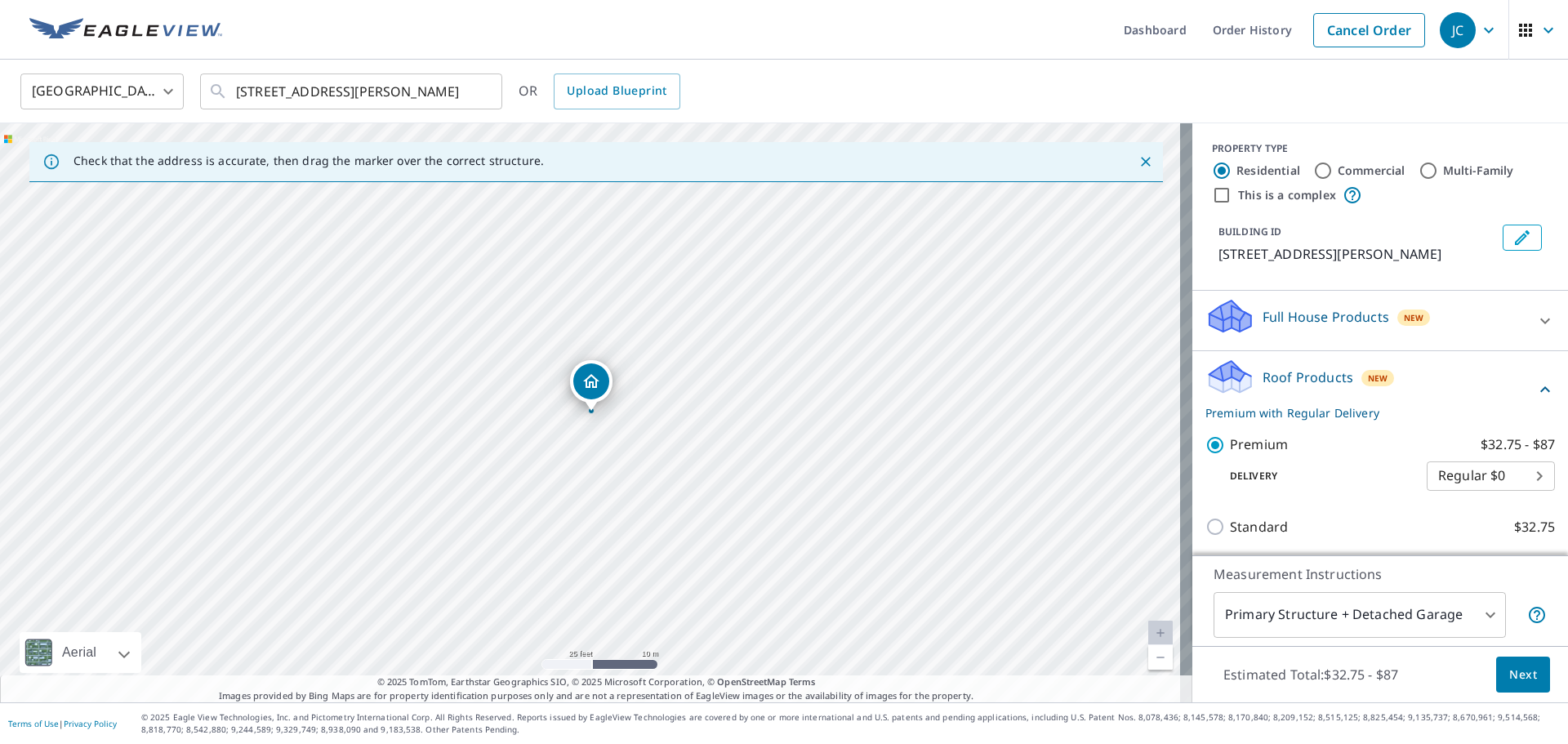
scroll to position [0, 0]
click at [1536, 325] on icon at bounding box center [1545, 322] width 20 height 20
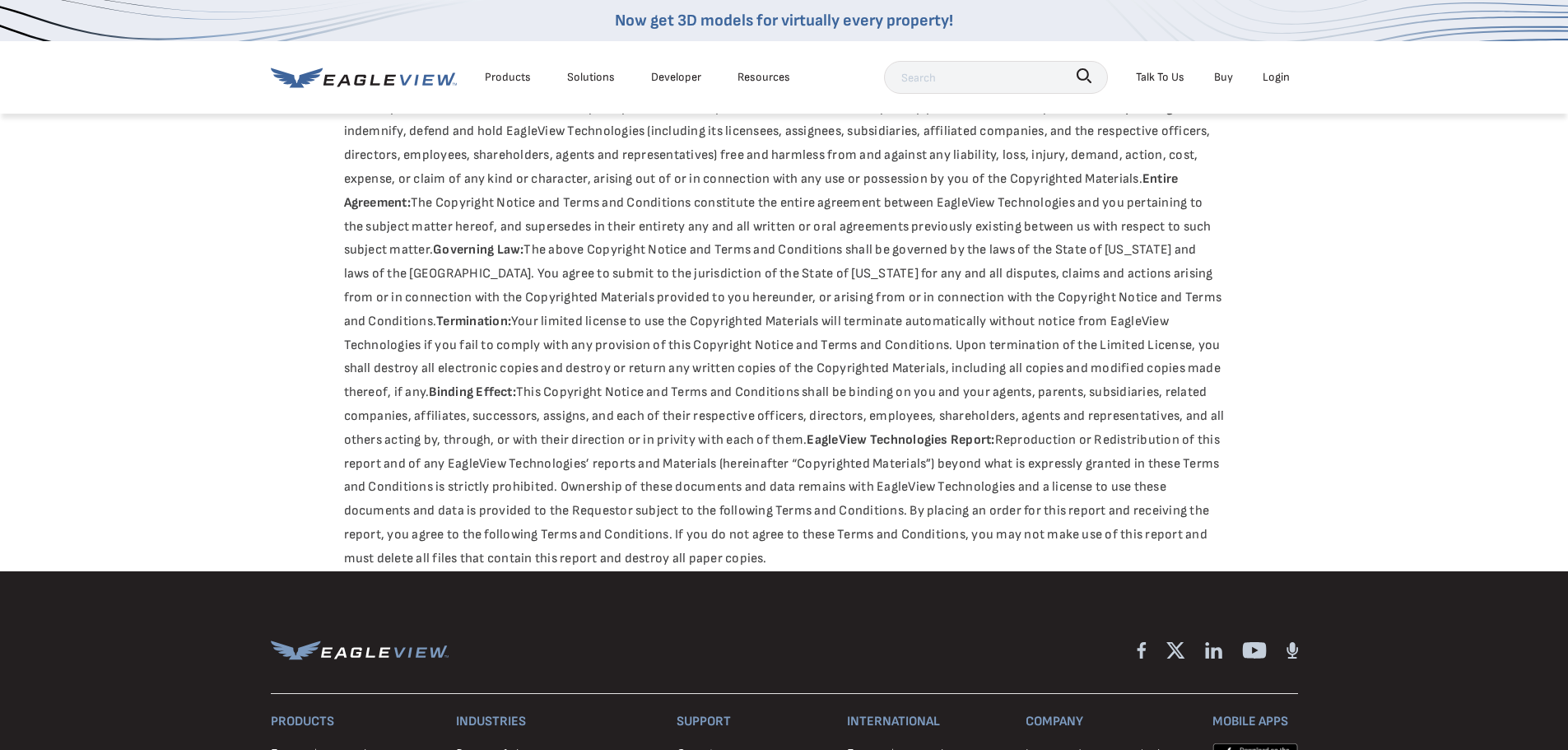
scroll to position [2552, 0]
